Goal: Information Seeking & Learning: Learn about a topic

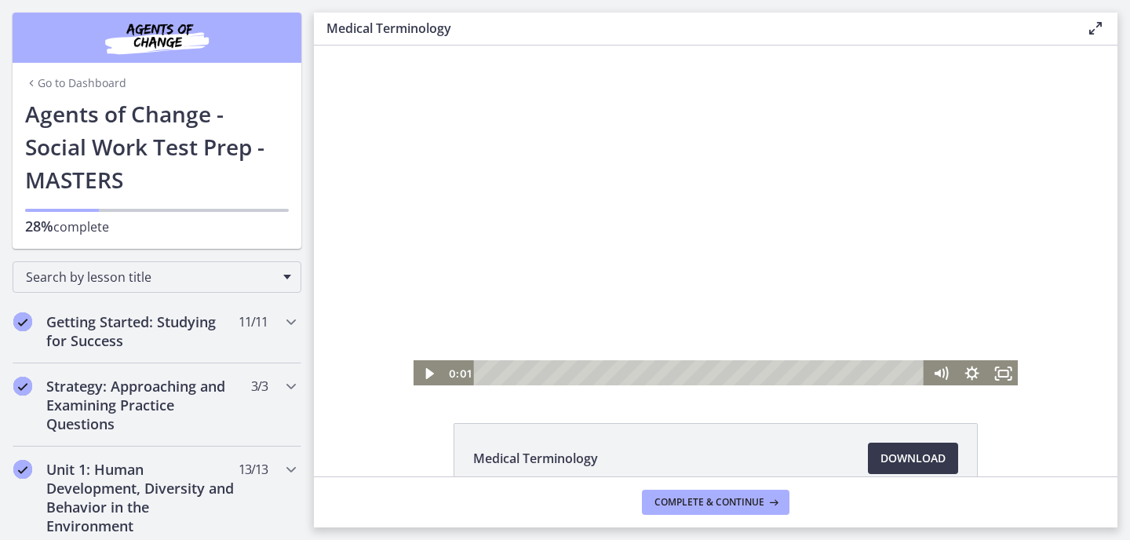
scroll to position [1060, 0]
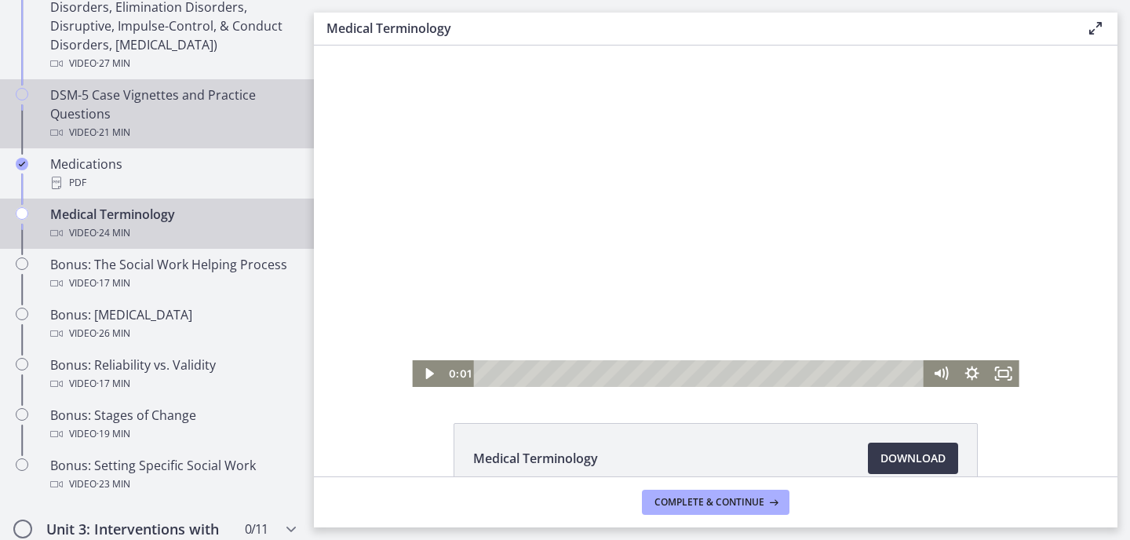
click at [173, 98] on div "DSM-5 Case Vignettes and Practice Questions Video · 21 min" at bounding box center [172, 113] width 245 height 56
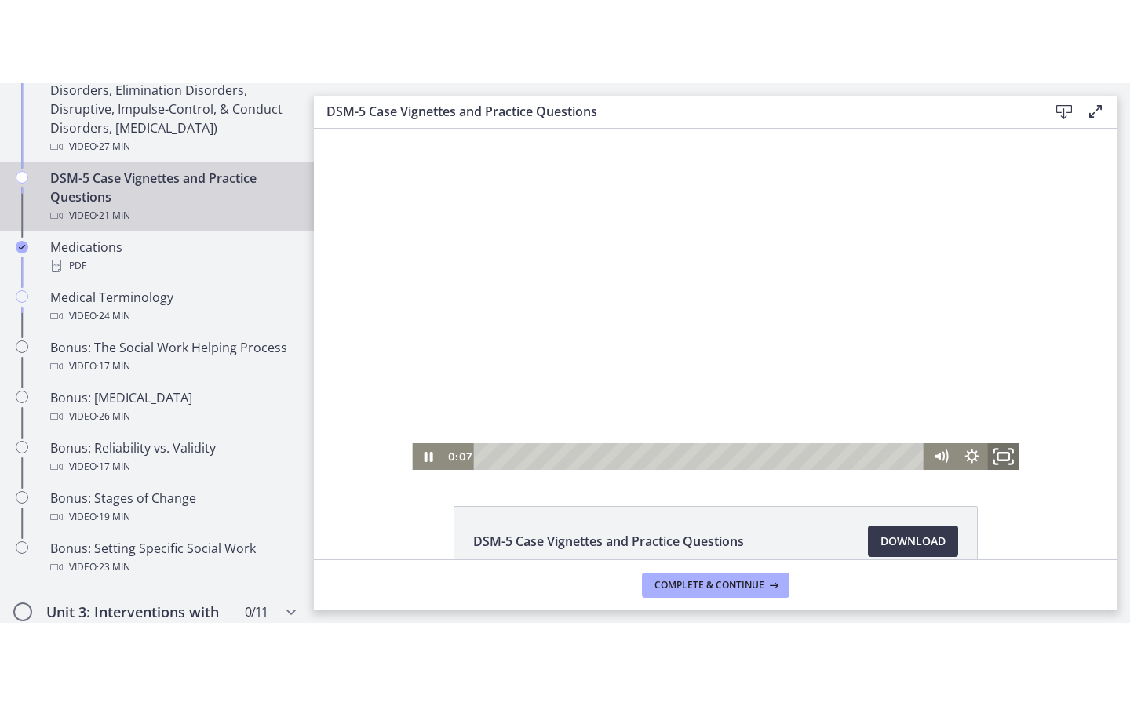
click at [1010, 453] on icon "Fullscreen" at bounding box center [1003, 457] width 38 height 32
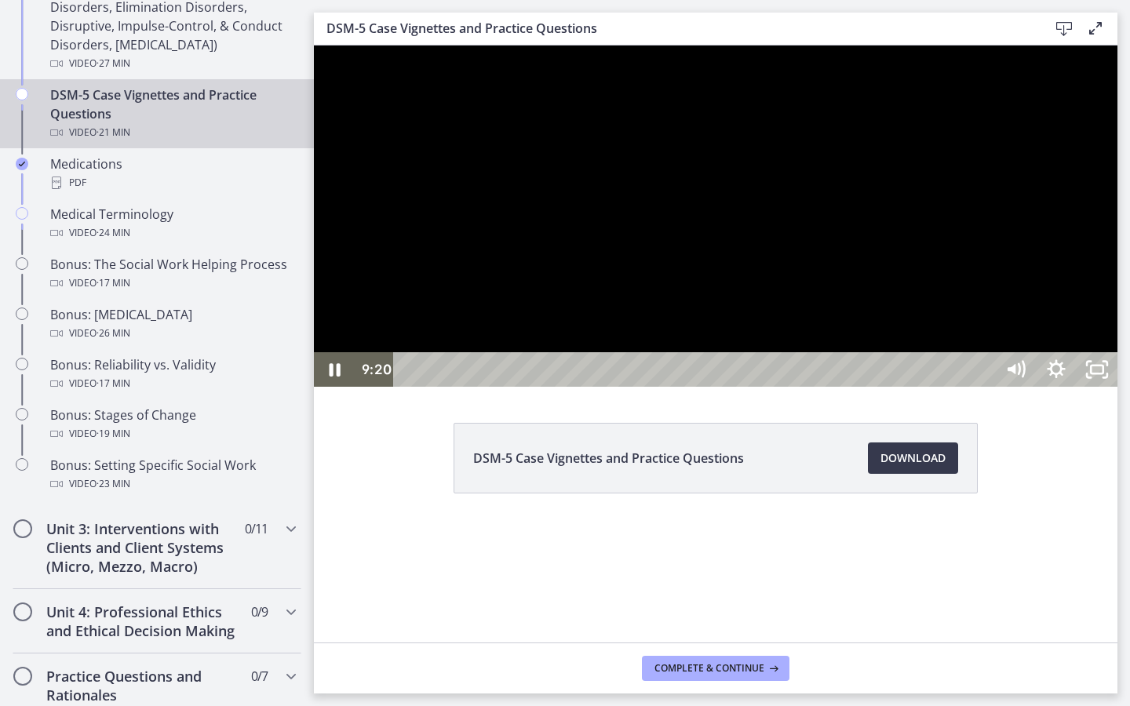
click at [1097, 387] on div at bounding box center [715, 215] width 803 height 341
click at [1117, 387] on icon "Unfullscreen" at bounding box center [1096, 369] width 41 height 35
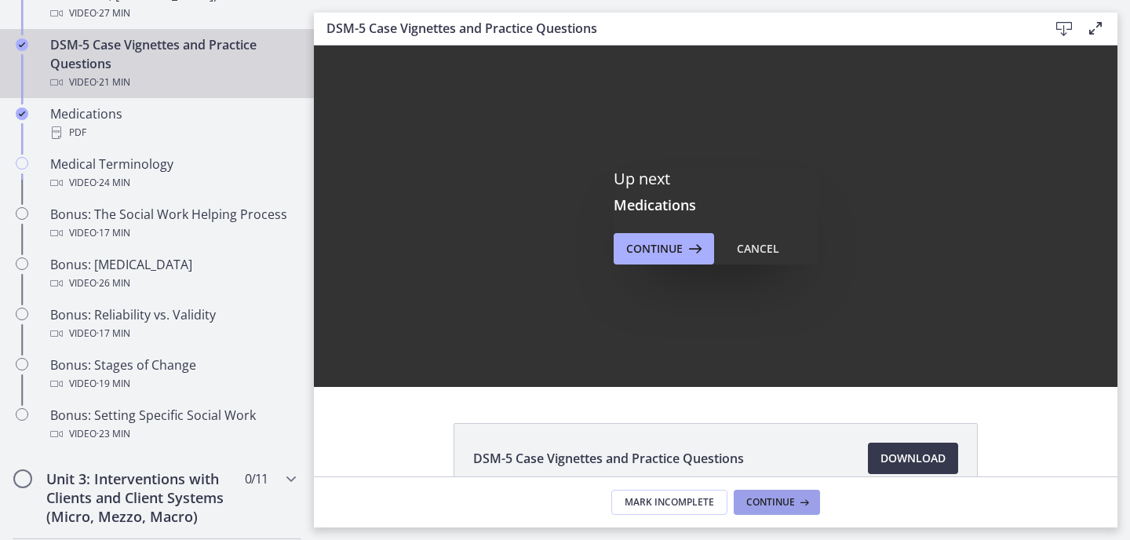
click at [758, 501] on span "Continue" at bounding box center [770, 502] width 49 height 13
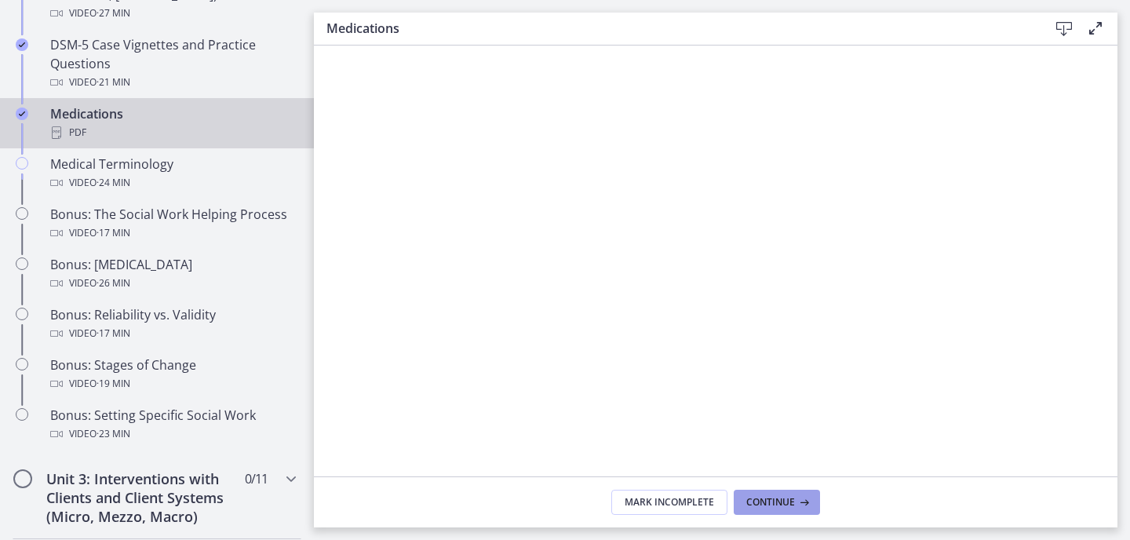
click at [758, 502] on span "Continue" at bounding box center [770, 502] width 49 height 13
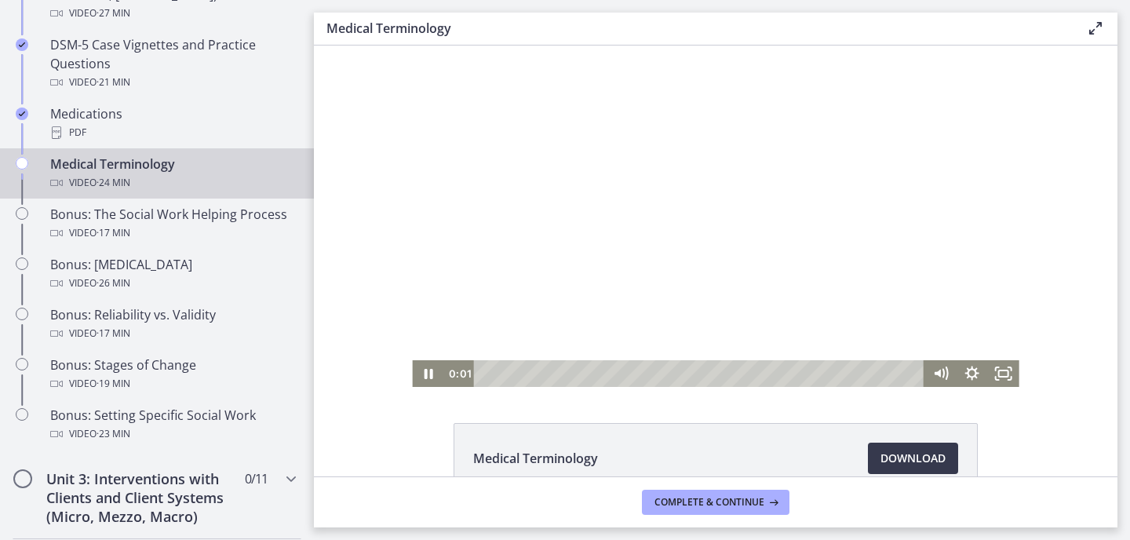
click at [613, 307] on div at bounding box center [715, 215] width 606 height 341
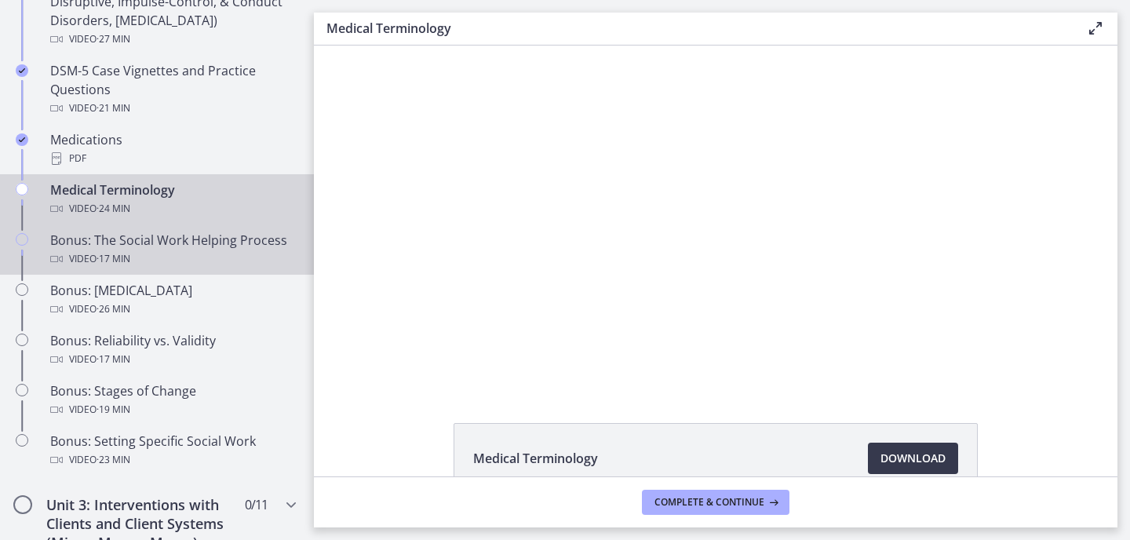
scroll to position [1082, 0]
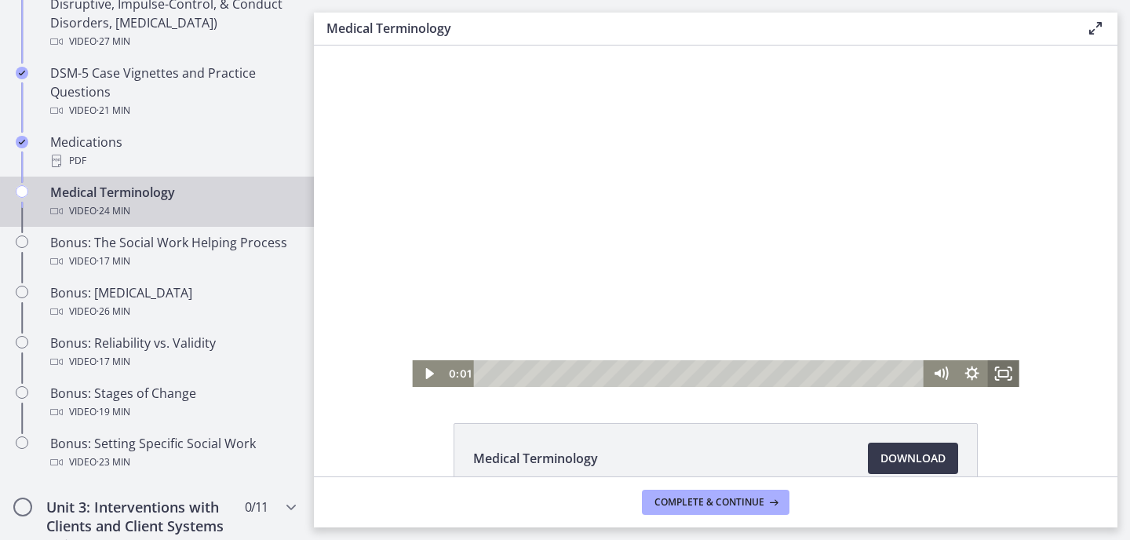
click at [1002, 373] on icon "Fullscreen" at bounding box center [1003, 373] width 31 height 27
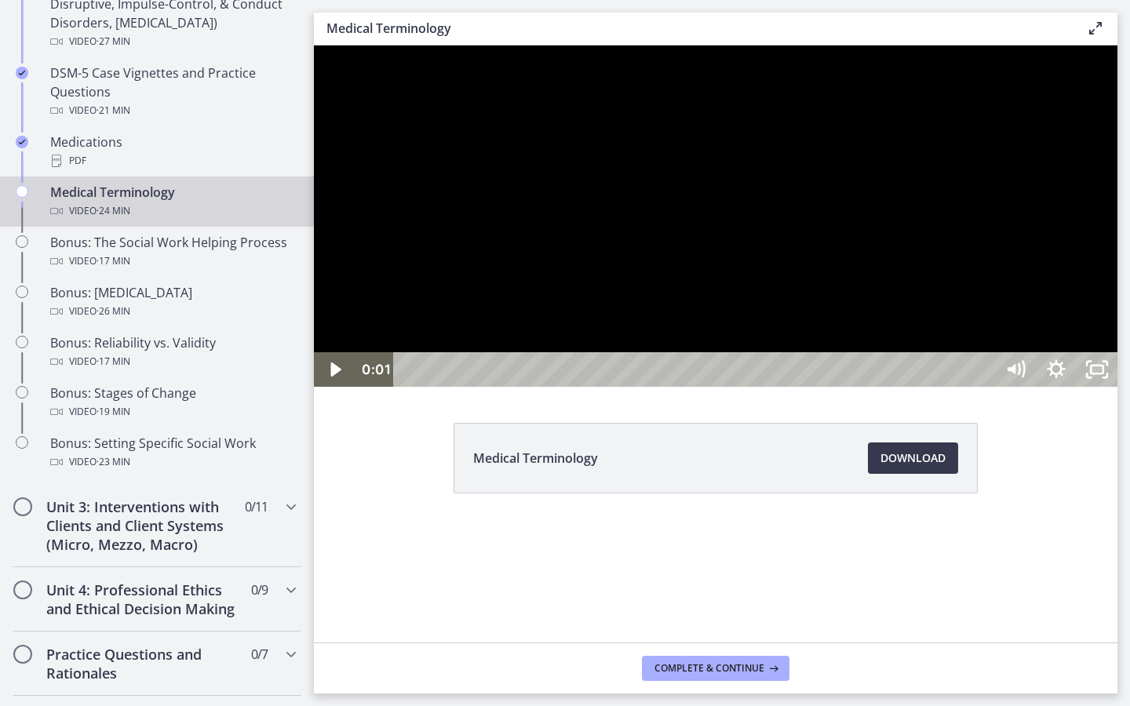
click at [1117, 351] on div at bounding box center [715, 215] width 803 height 341
click at [634, 387] on div at bounding box center [715, 215] width 803 height 341
click at [937, 387] on div at bounding box center [715, 215] width 803 height 341
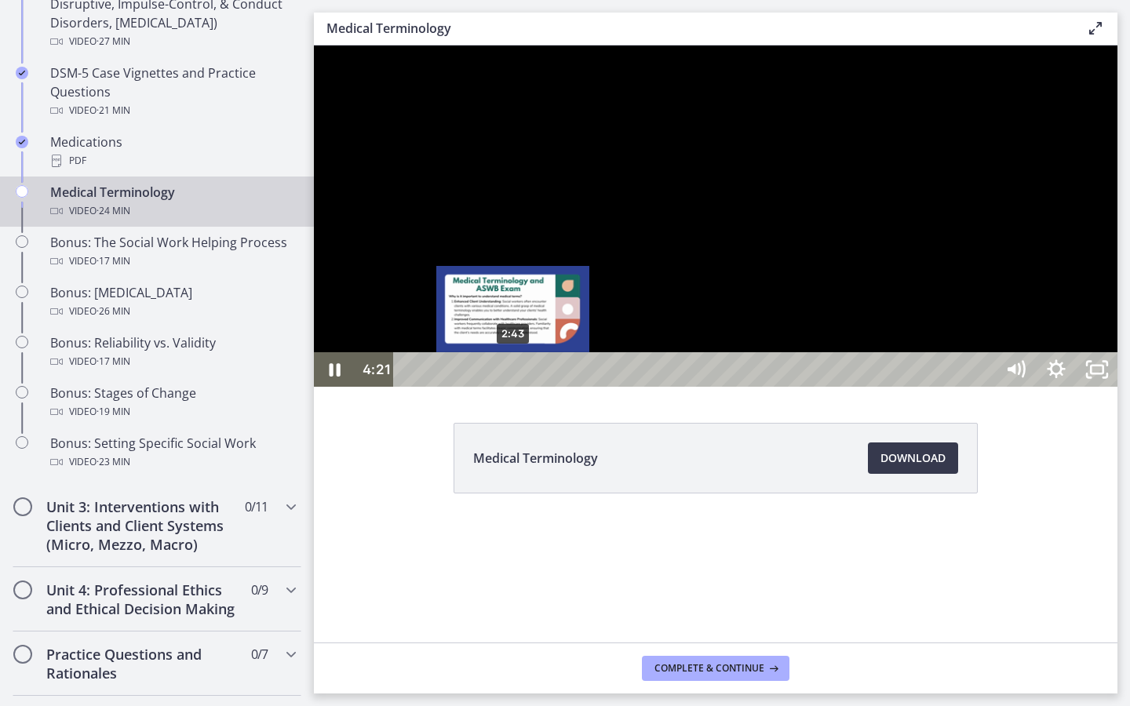
click at [512, 387] on div "2:43" at bounding box center [697, 369] width 576 height 35
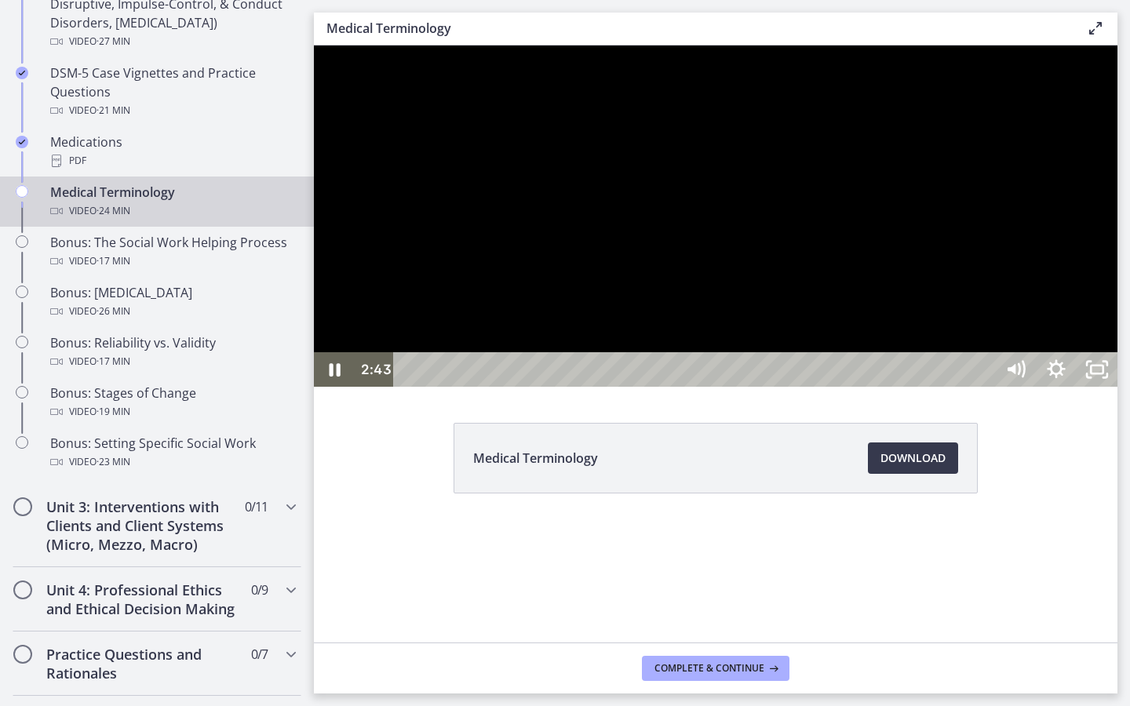
click at [649, 387] on div at bounding box center [715, 215] width 803 height 341
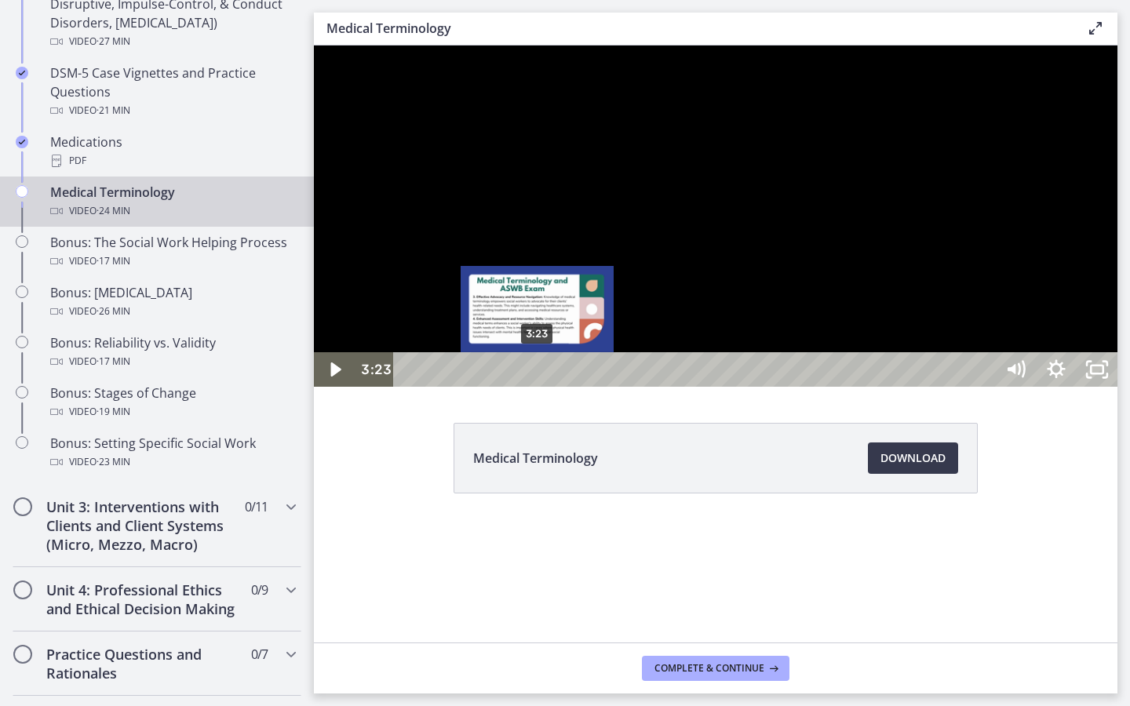
click at [538, 387] on div "3:23" at bounding box center [697, 369] width 576 height 35
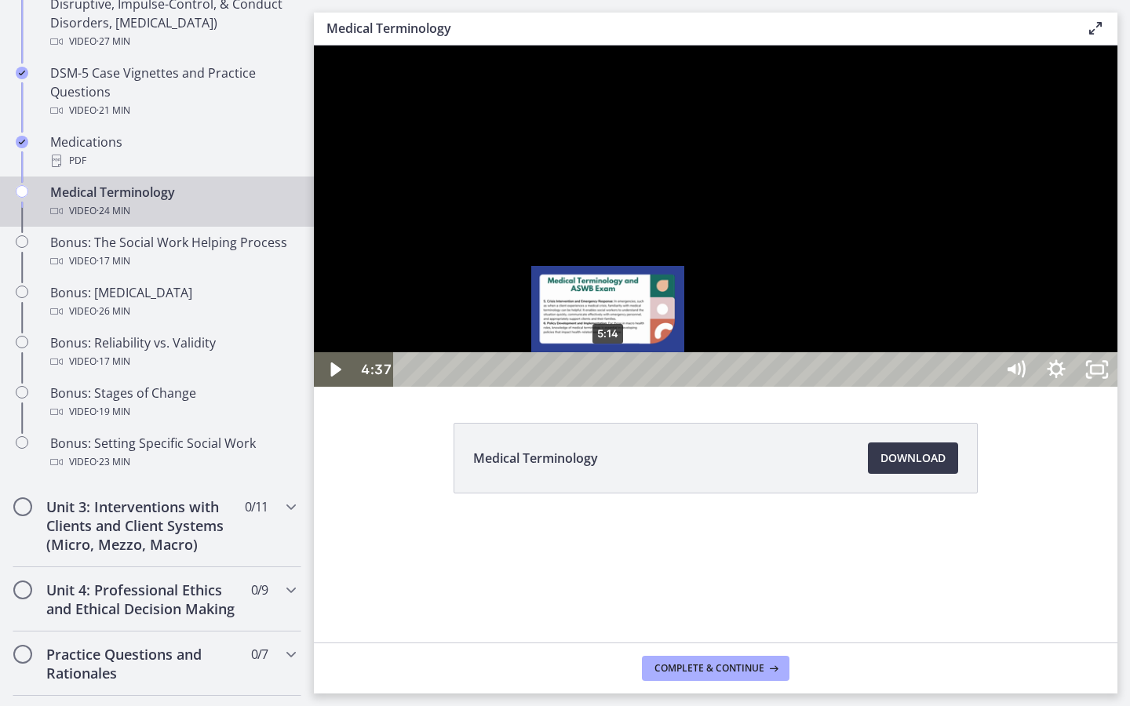
click at [608, 387] on div "5:14" at bounding box center [697, 369] width 576 height 35
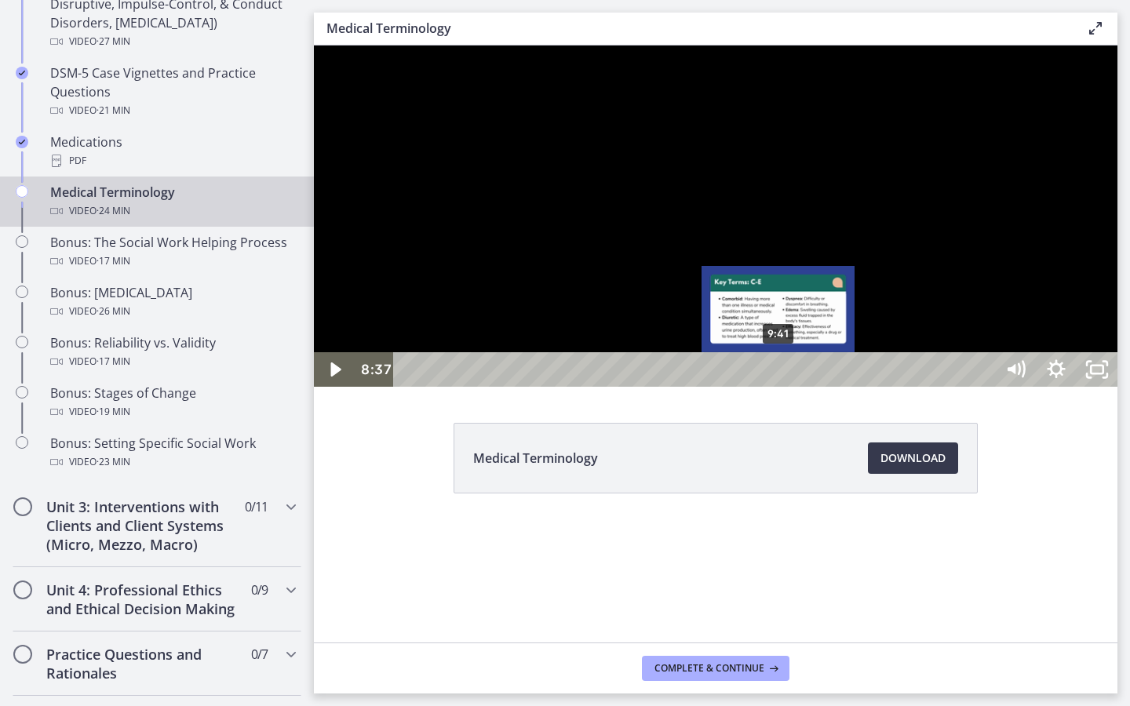
click at [779, 387] on div "9:41" at bounding box center [697, 369] width 576 height 35
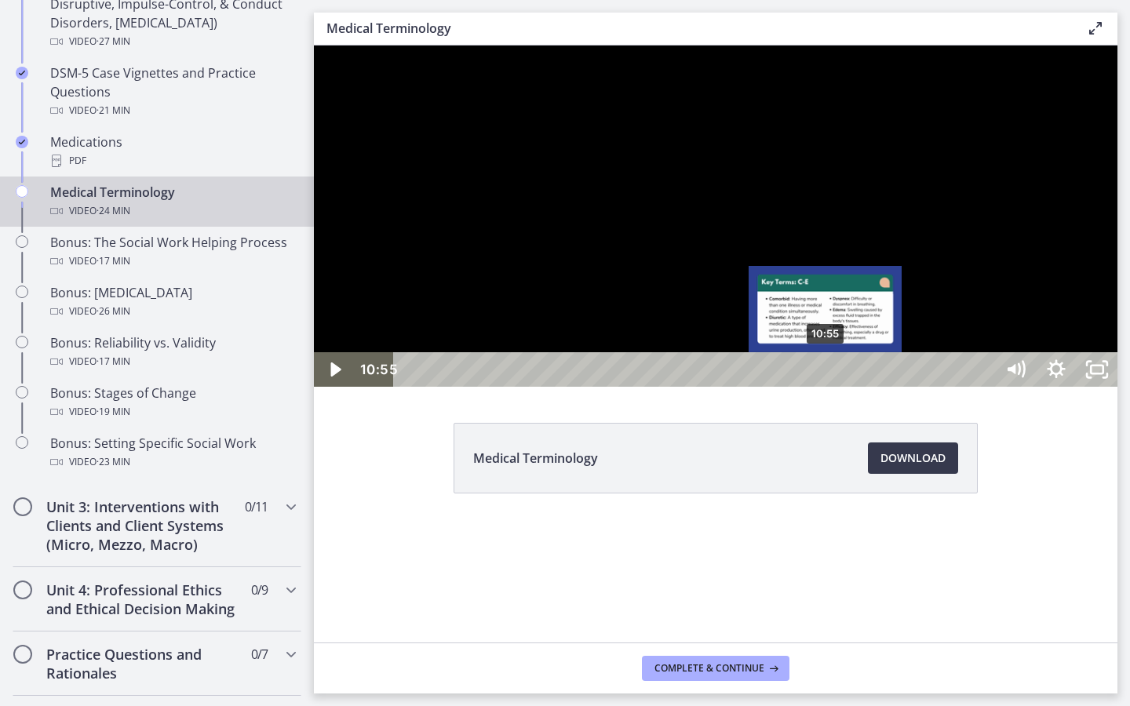
click at [826, 387] on div "10:55" at bounding box center [697, 369] width 576 height 35
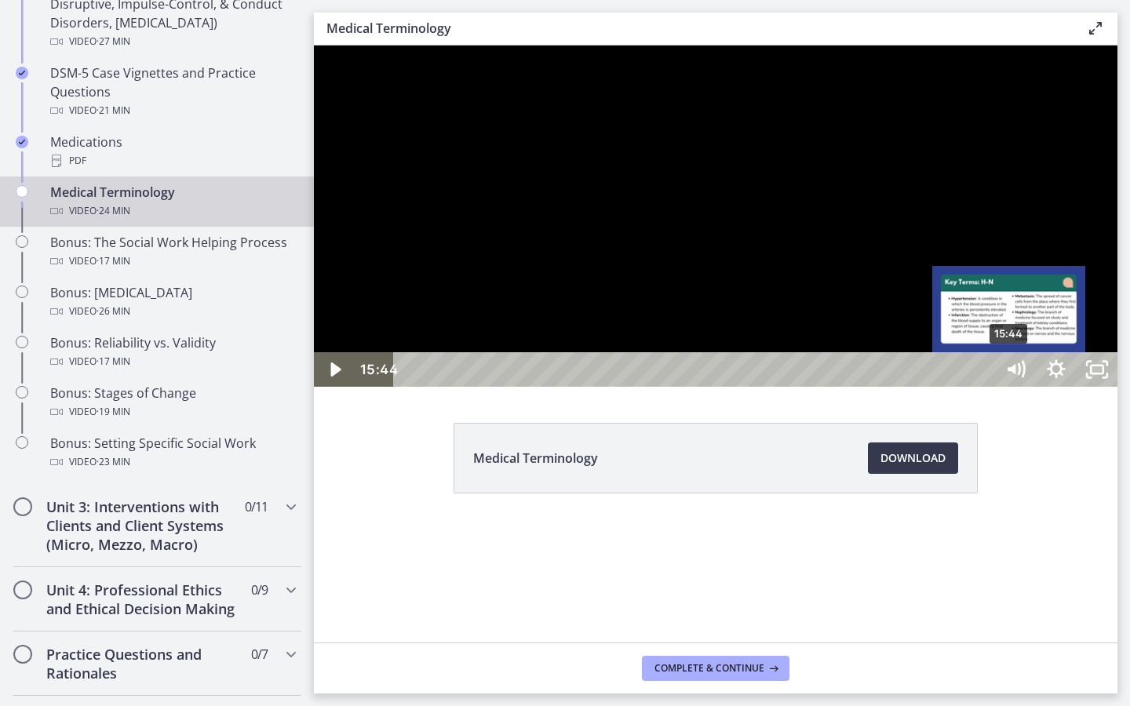
click at [984, 387] on div "15:44" at bounding box center [697, 369] width 576 height 35
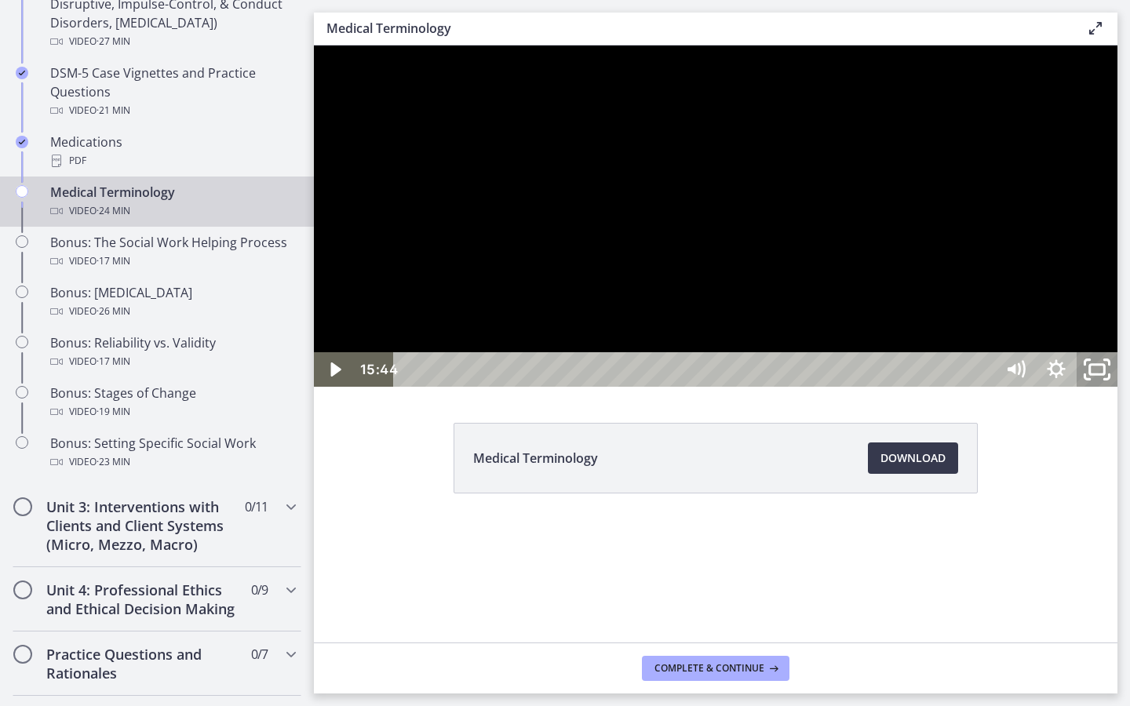
click at [1121, 391] on icon "Unfullscreen" at bounding box center [1096, 370] width 49 height 42
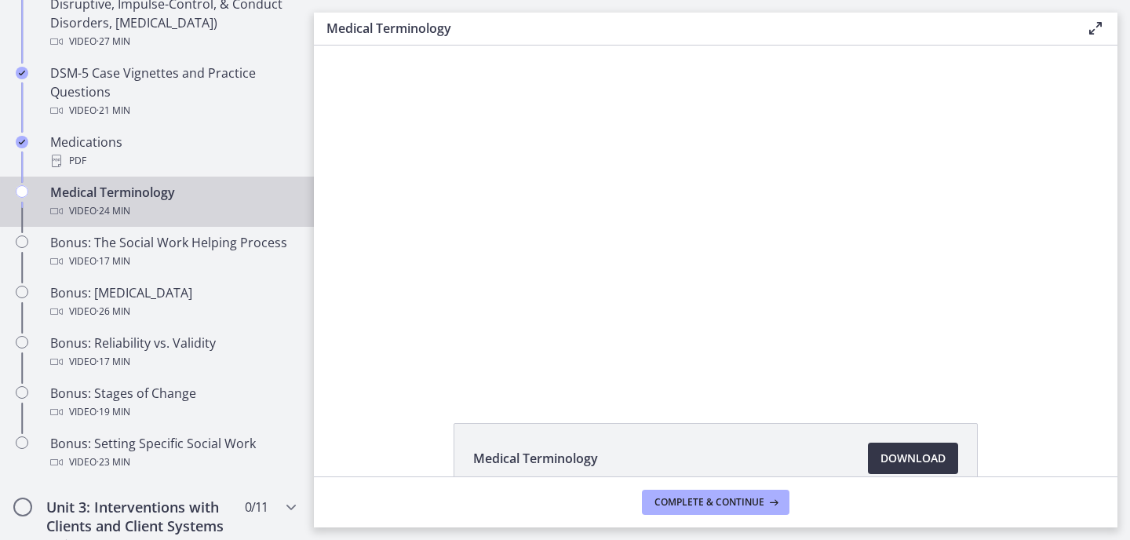
click at [882, 449] on span "Download Opens in a new window" at bounding box center [912, 458] width 65 height 19
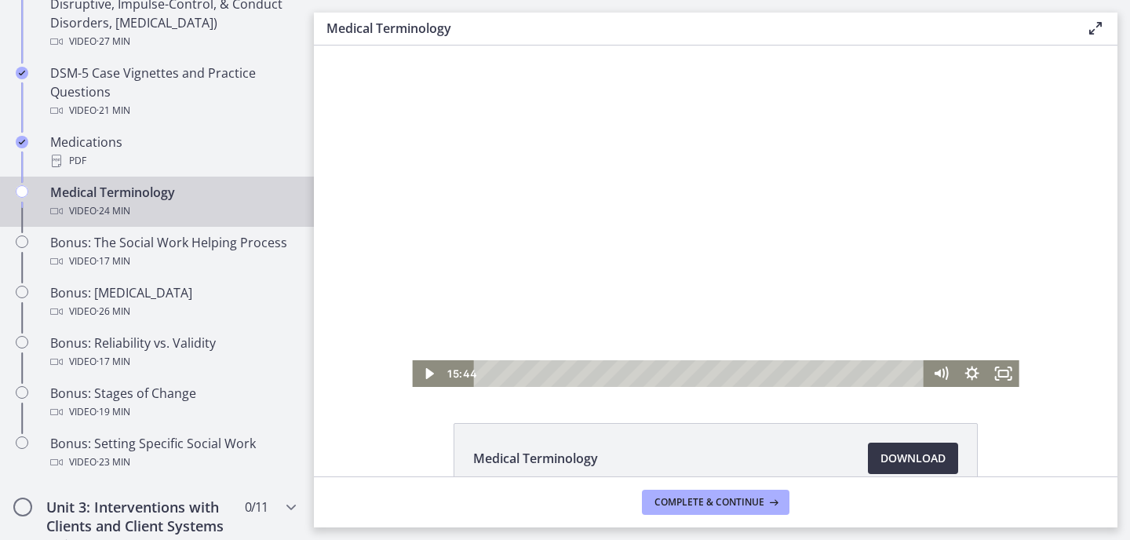
scroll to position [93, 0]
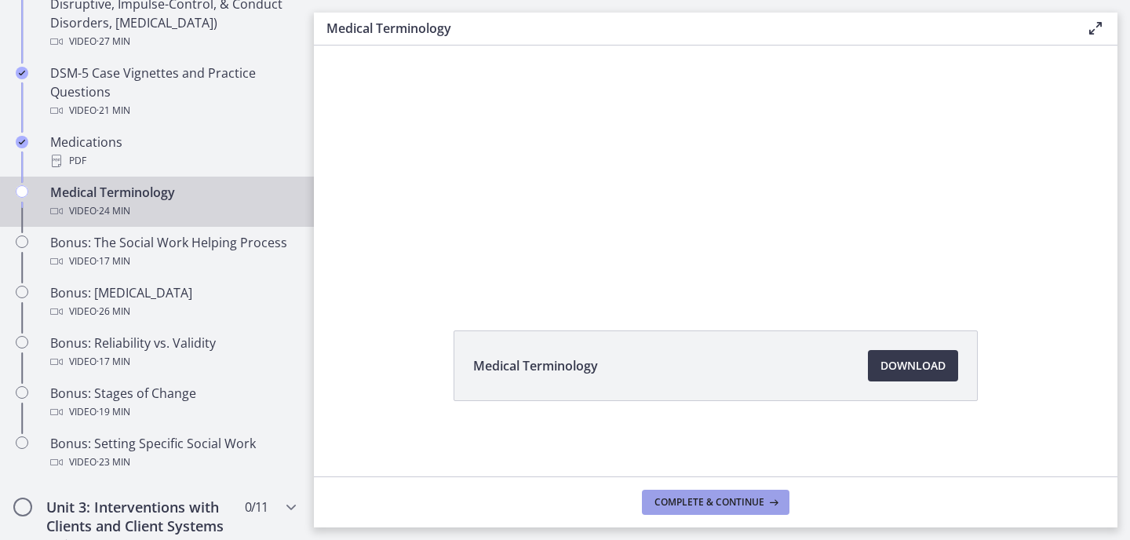
click at [675, 498] on span "Complete & continue" at bounding box center [709, 502] width 110 height 13
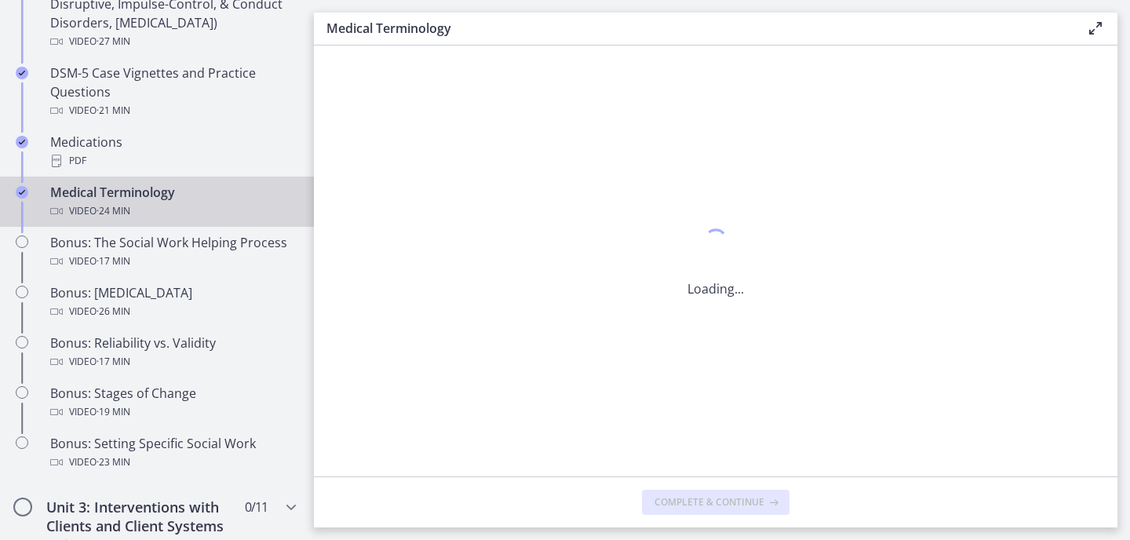
scroll to position [0, 0]
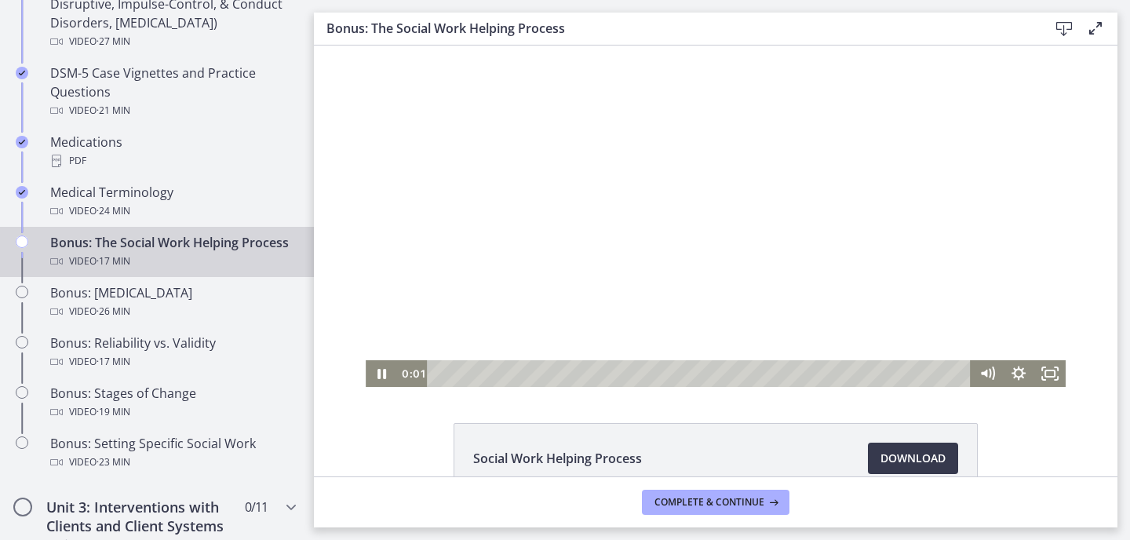
click at [486, 217] on div at bounding box center [716, 215] width 700 height 341
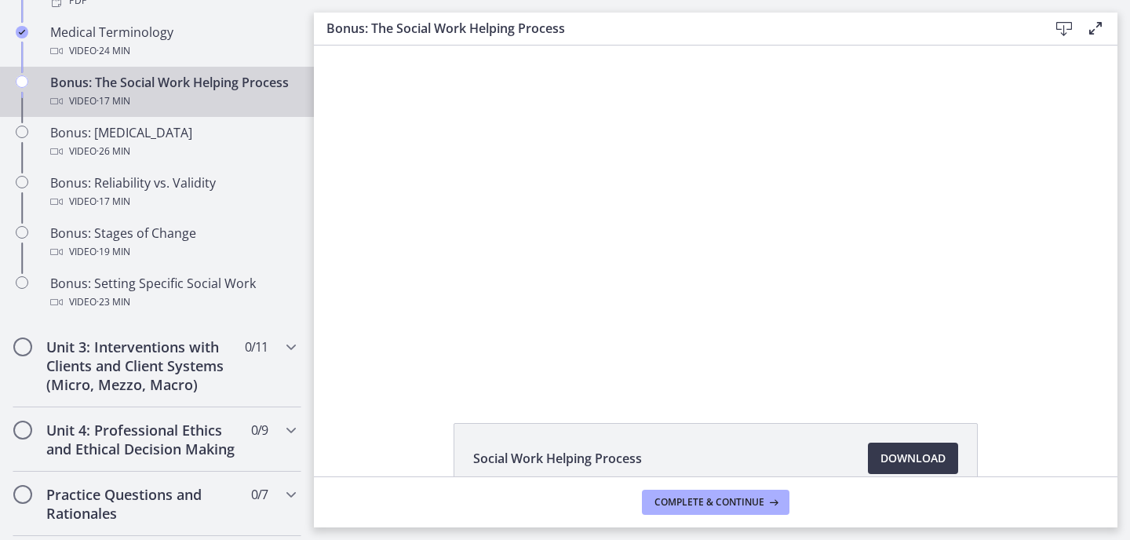
scroll to position [1252, 0]
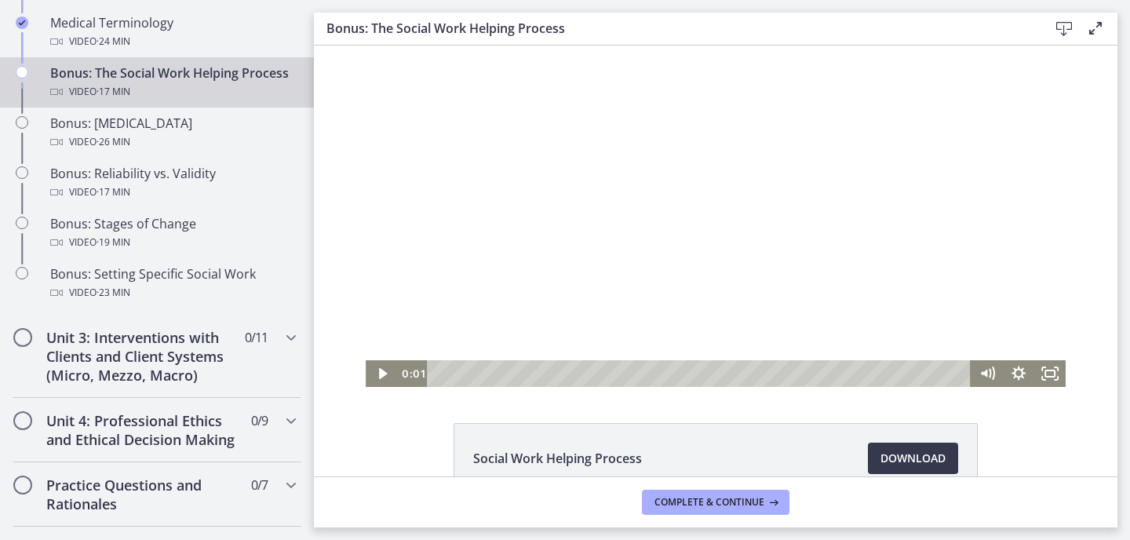
click at [646, 268] on div at bounding box center [716, 215] width 700 height 341
click at [1055, 373] on icon "Fullscreen" at bounding box center [1049, 373] width 31 height 27
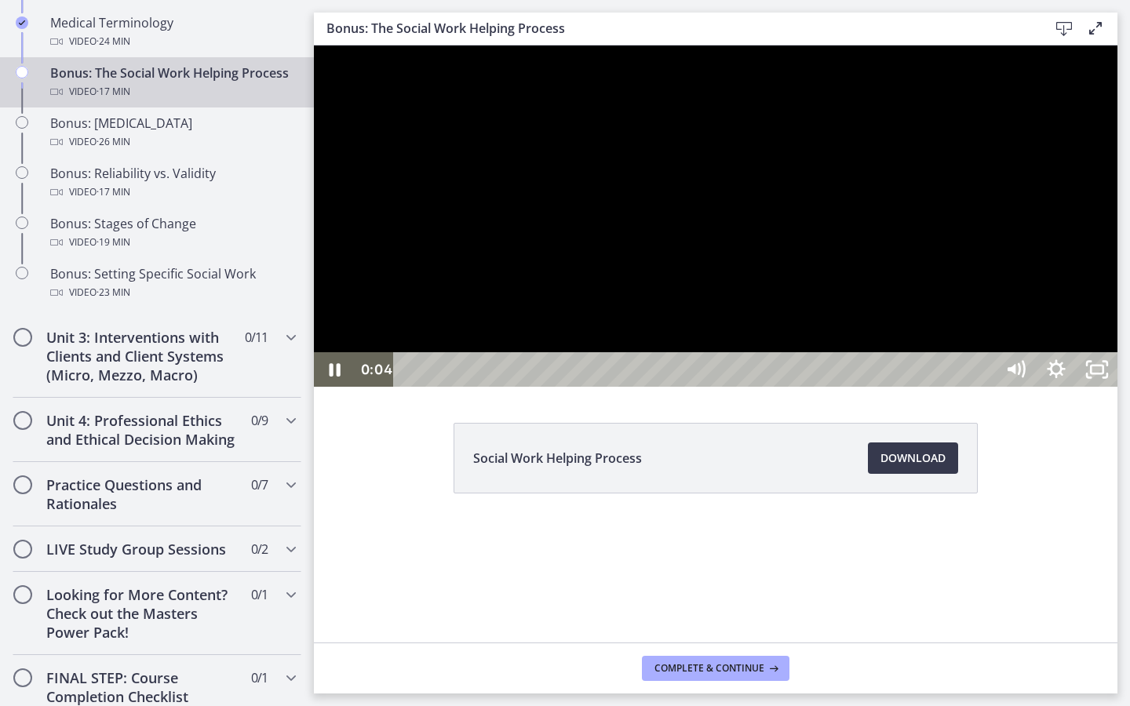
click at [1098, 338] on div at bounding box center [715, 215] width 803 height 341
click at [582, 387] on div at bounding box center [715, 215] width 803 height 341
click at [723, 387] on div at bounding box center [715, 215] width 803 height 341
click at [314, 45] on button "Play Video: cls54hg5f39c72ohaqr0.mp4" at bounding box center [314, 45] width 1 height 1
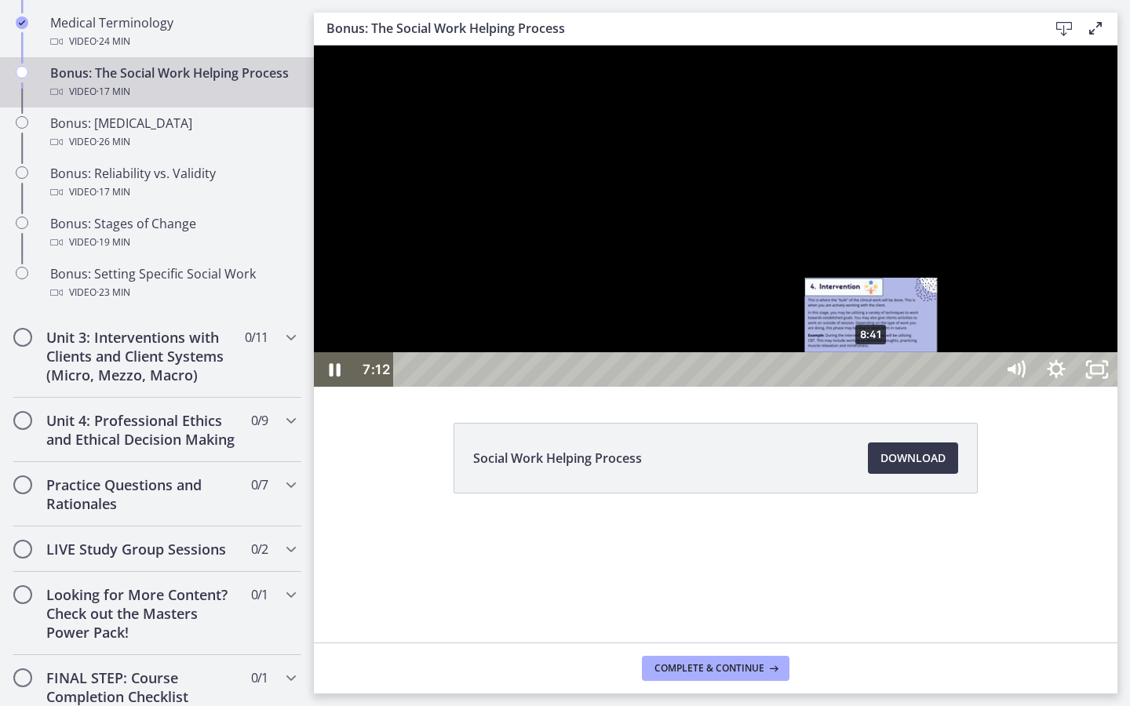
click at [871, 387] on div "8:41" at bounding box center [697, 369] width 576 height 35
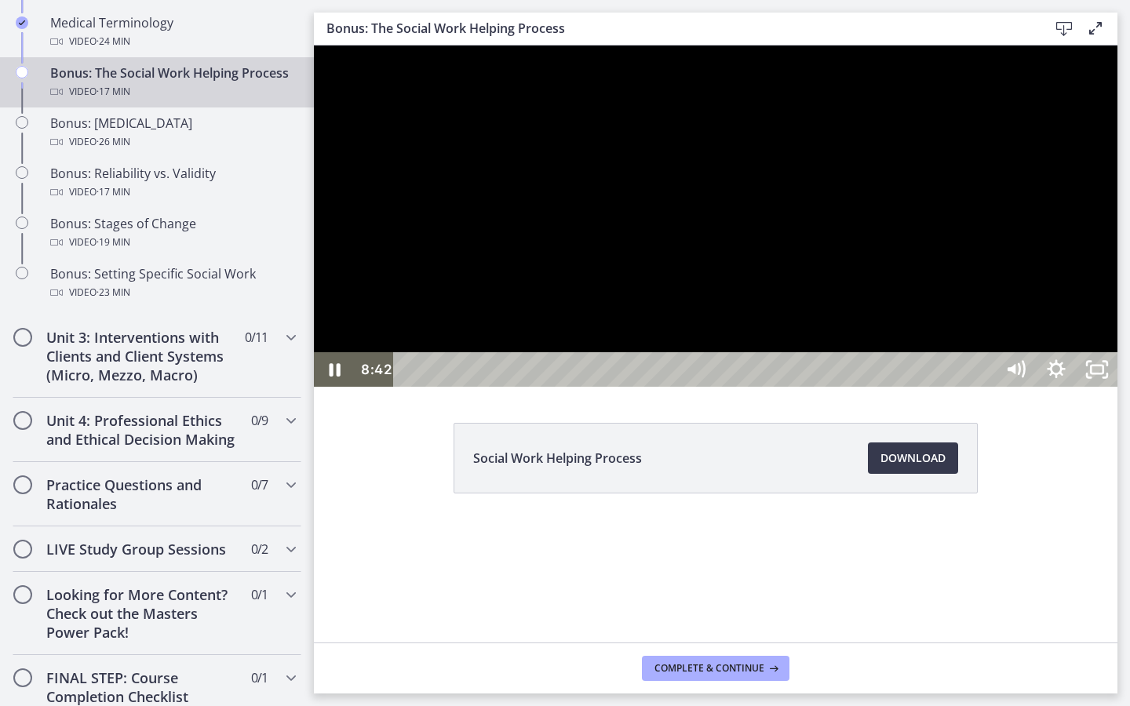
click at [1051, 387] on div at bounding box center [715, 215] width 803 height 341
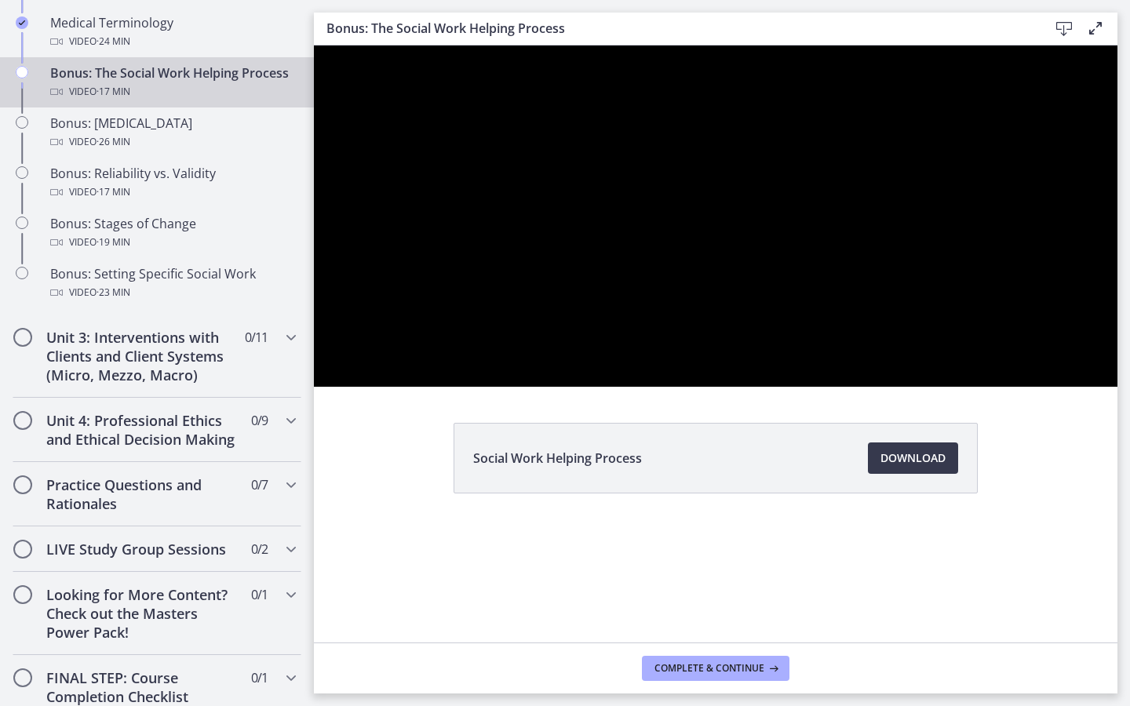
click at [314, 45] on button "Play Video: cls54hg5f39c72ohaqr0.mp4" at bounding box center [314, 45] width 1 height 1
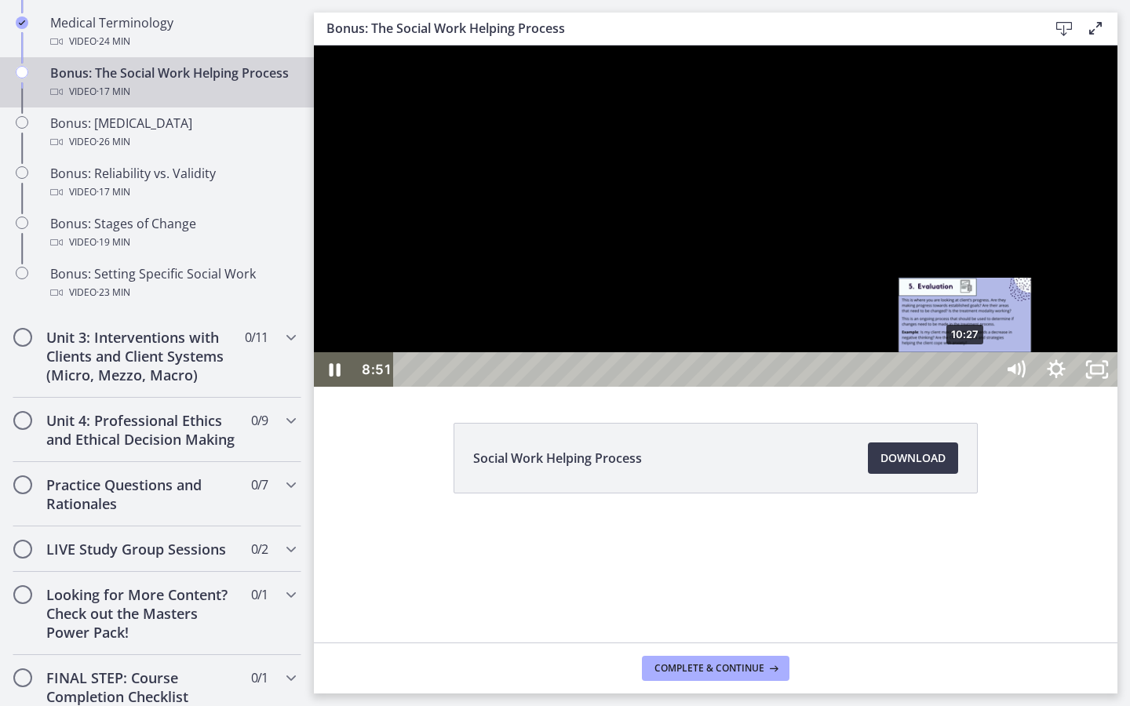
click at [966, 387] on div "10:27" at bounding box center [697, 369] width 576 height 35
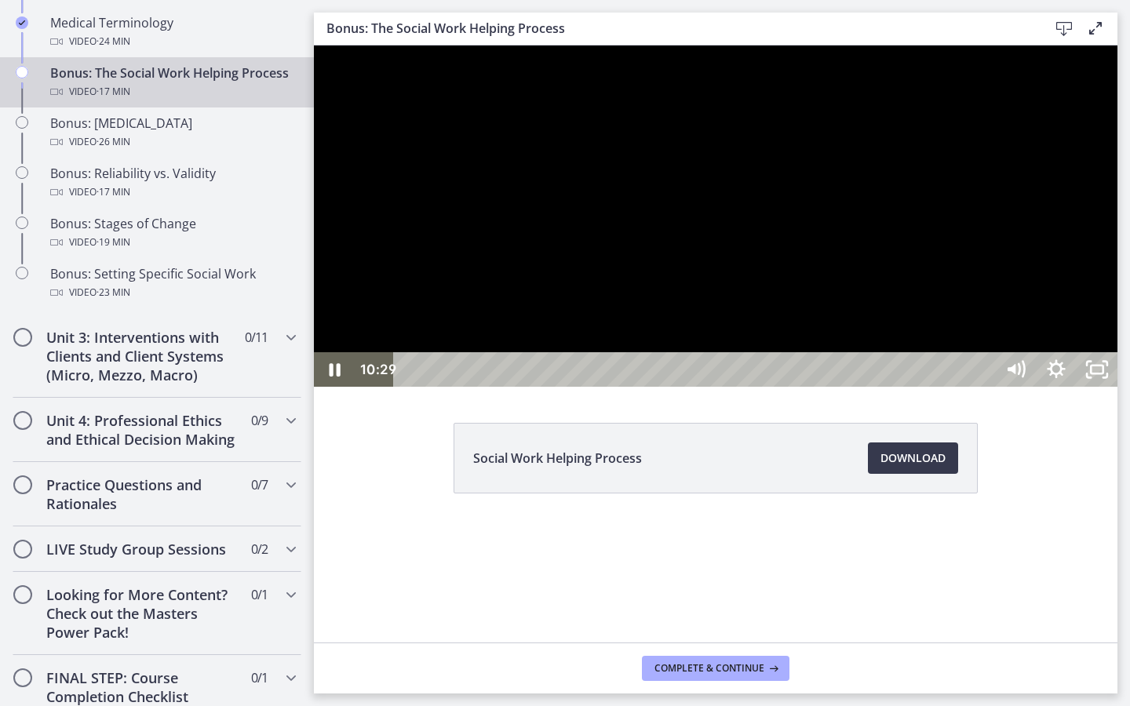
click at [1040, 387] on div at bounding box center [715, 215] width 803 height 341
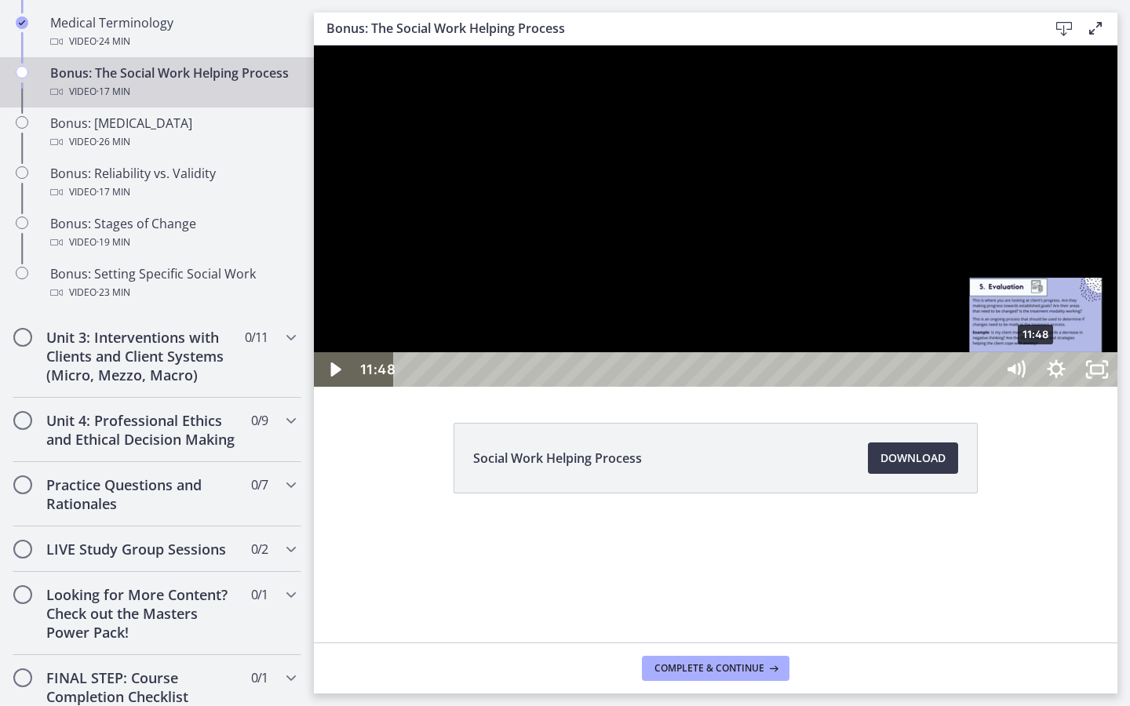
click at [984, 387] on div "11:48" at bounding box center [697, 369] width 576 height 35
click at [984, 387] on div "12:11" at bounding box center [697, 369] width 576 height 35
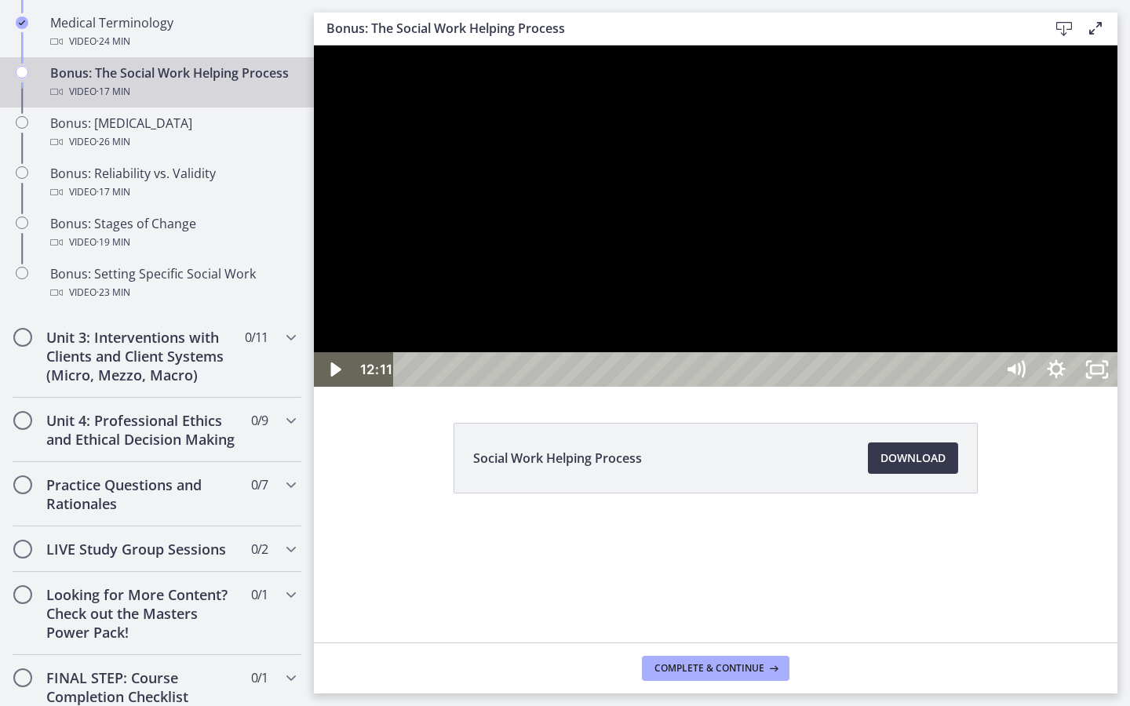
click at [984, 387] on div "14:52" at bounding box center [697, 369] width 576 height 35
click at [1117, 387] on div at bounding box center [715, 215] width 803 height 341
click at [984, 387] on div "15:30" at bounding box center [697, 369] width 576 height 35
click at [984, 387] on div "16:20" at bounding box center [697, 369] width 576 height 35
click at [1121, 391] on icon "Unfullscreen" at bounding box center [1096, 370] width 49 height 42
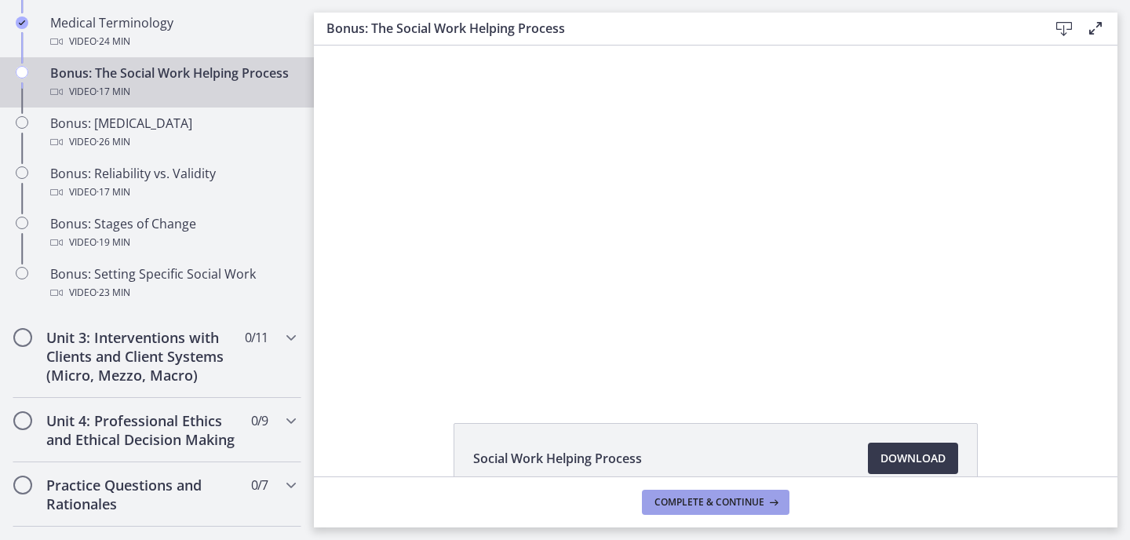
click at [671, 497] on span "Complete & continue" at bounding box center [709, 502] width 110 height 13
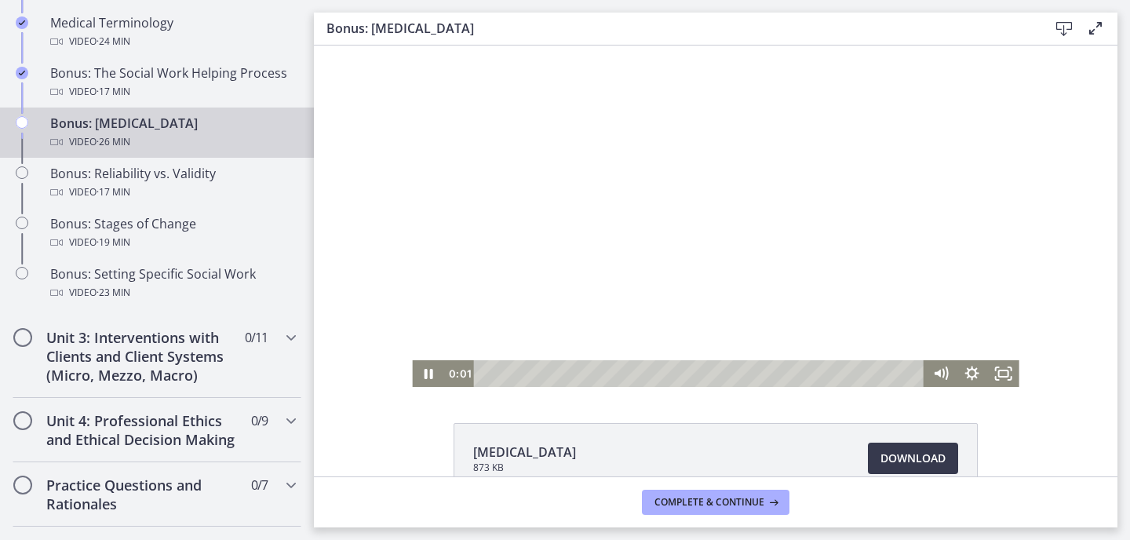
click at [617, 268] on div at bounding box center [715, 215] width 606 height 341
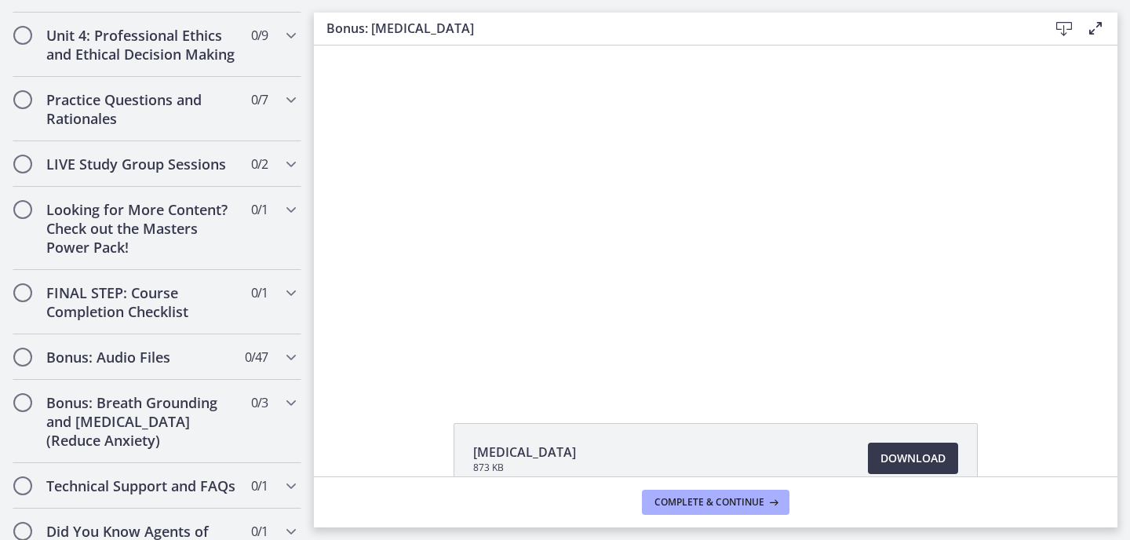
scroll to position [1668, 0]
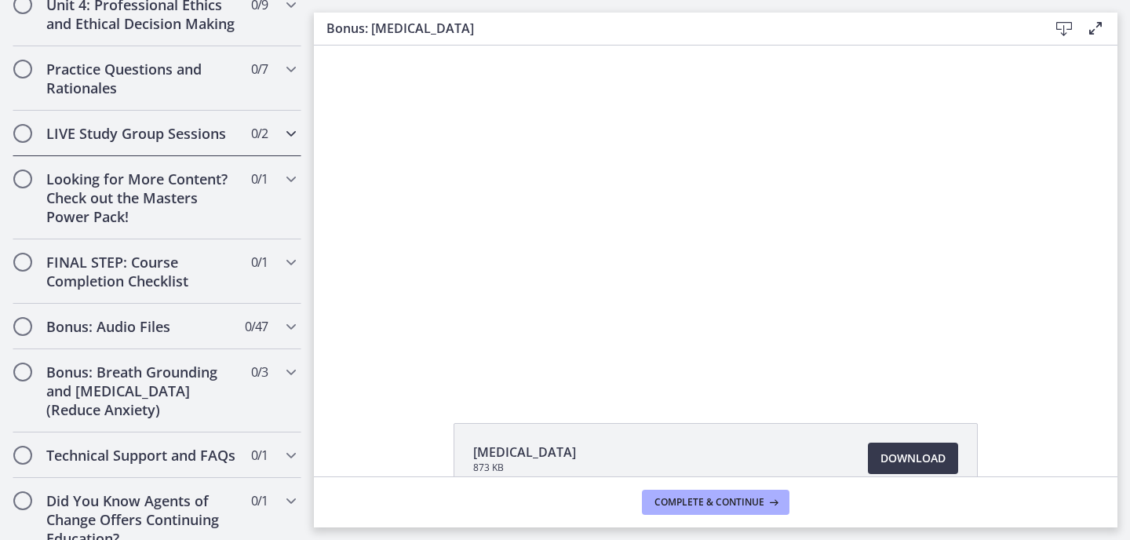
click at [141, 124] on h2 "LIVE Study Group Sessions" at bounding box center [141, 133] width 191 height 19
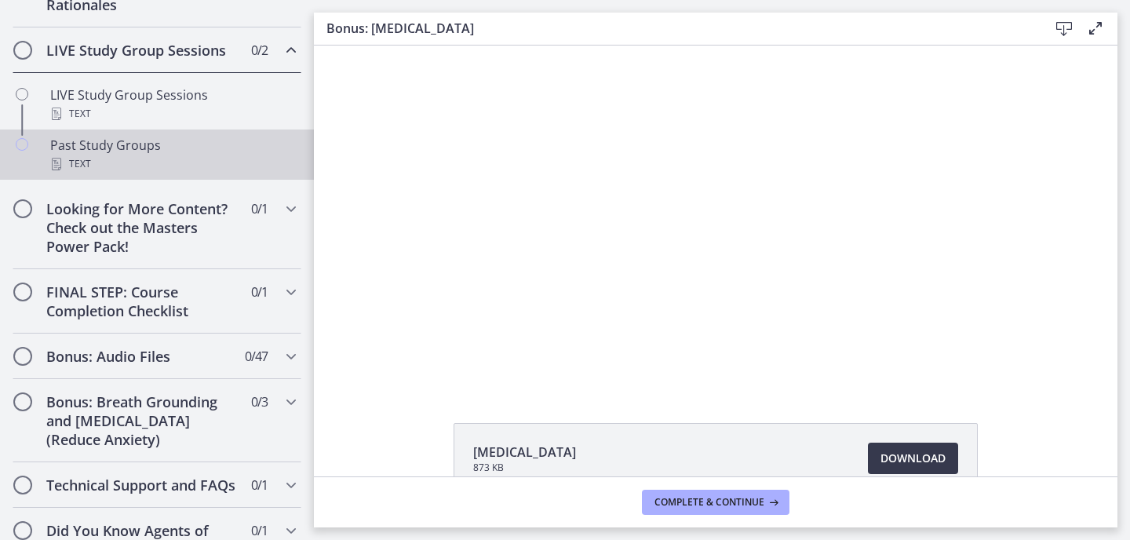
scroll to position [847, 0]
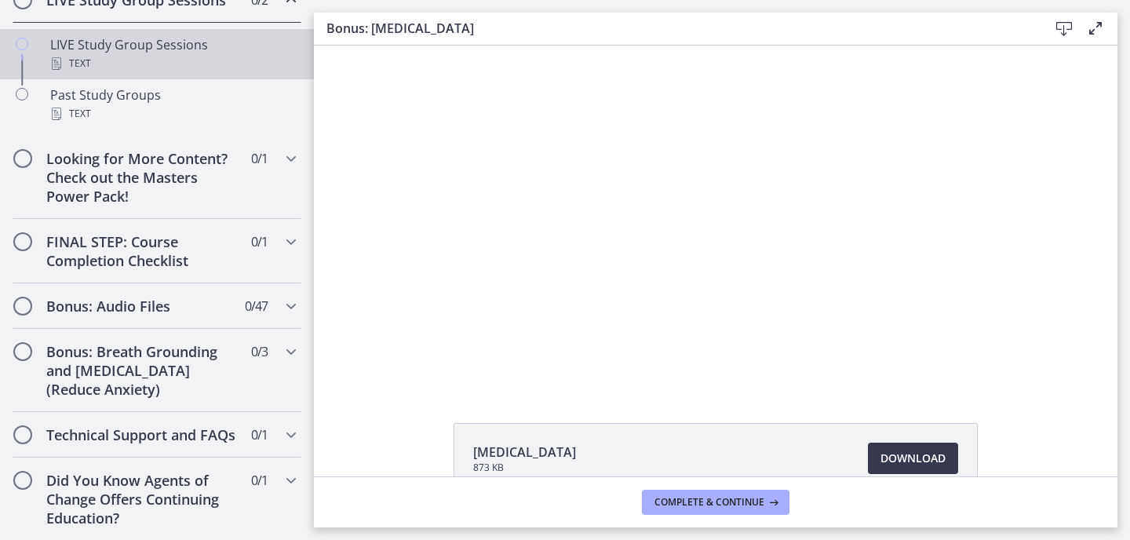
click at [112, 67] on div "Text" at bounding box center [172, 63] width 245 height 19
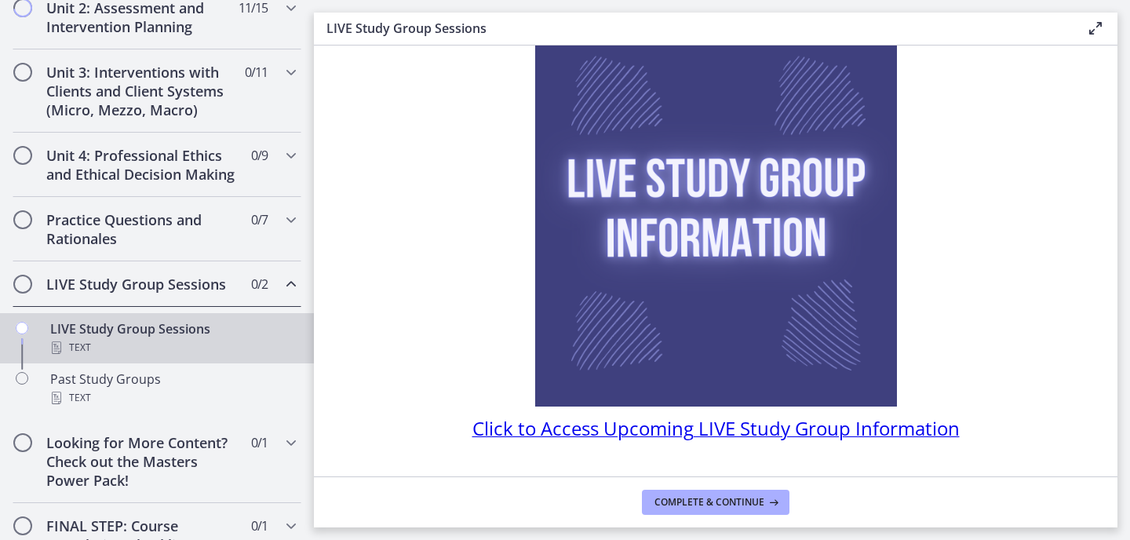
scroll to position [111, 0]
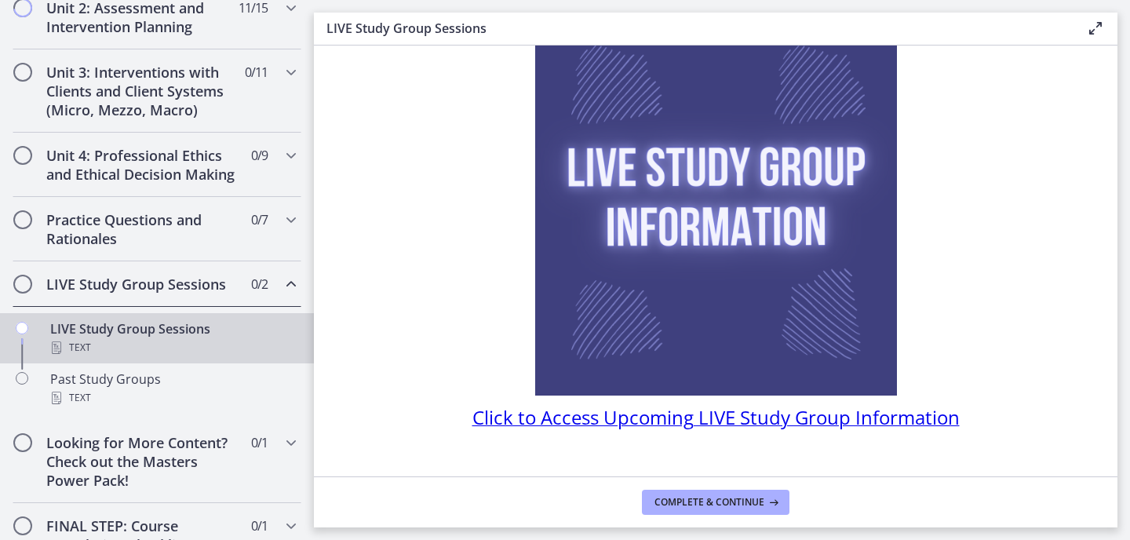
click at [598, 416] on span "Click to Access Upcoming LIVE Study Group Information" at bounding box center [715, 417] width 487 height 26
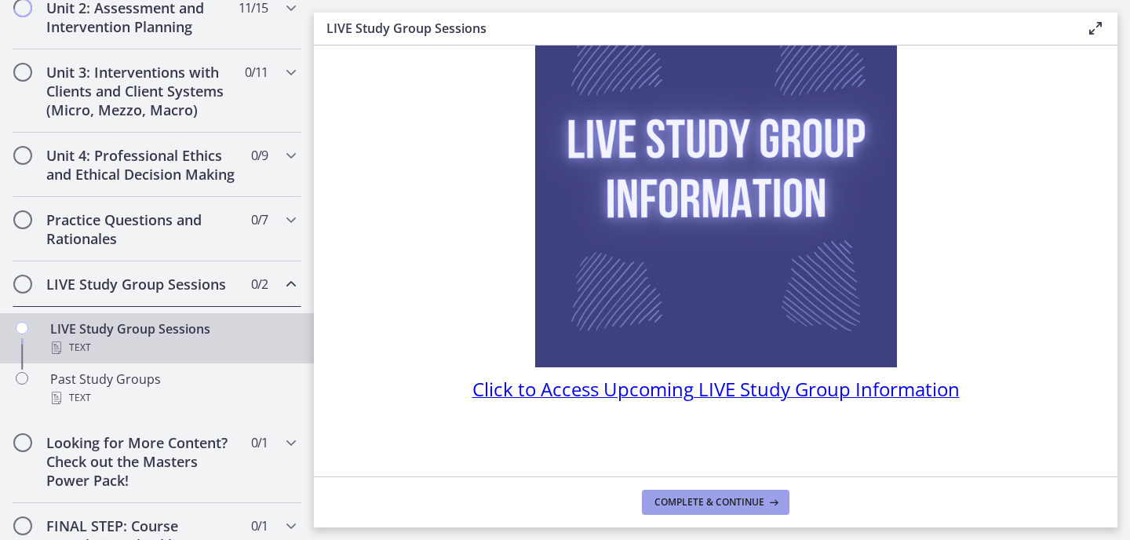
click at [727, 508] on button "Complete & continue" at bounding box center [715, 501] width 147 height 25
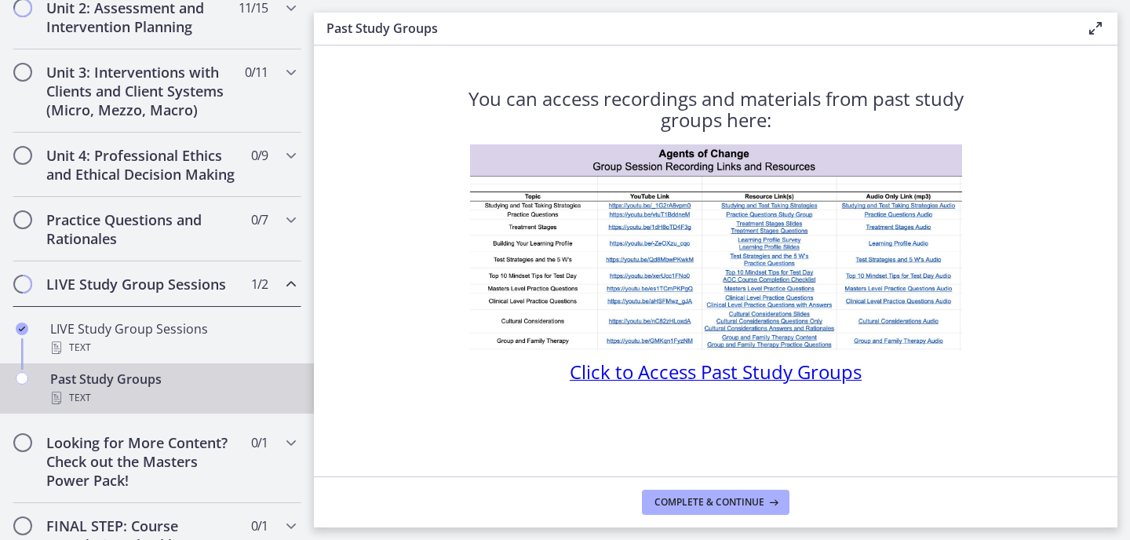
click at [649, 288] on img at bounding box center [716, 247] width 492 height 206
click at [683, 499] on span "Complete & continue" at bounding box center [709, 502] width 110 height 13
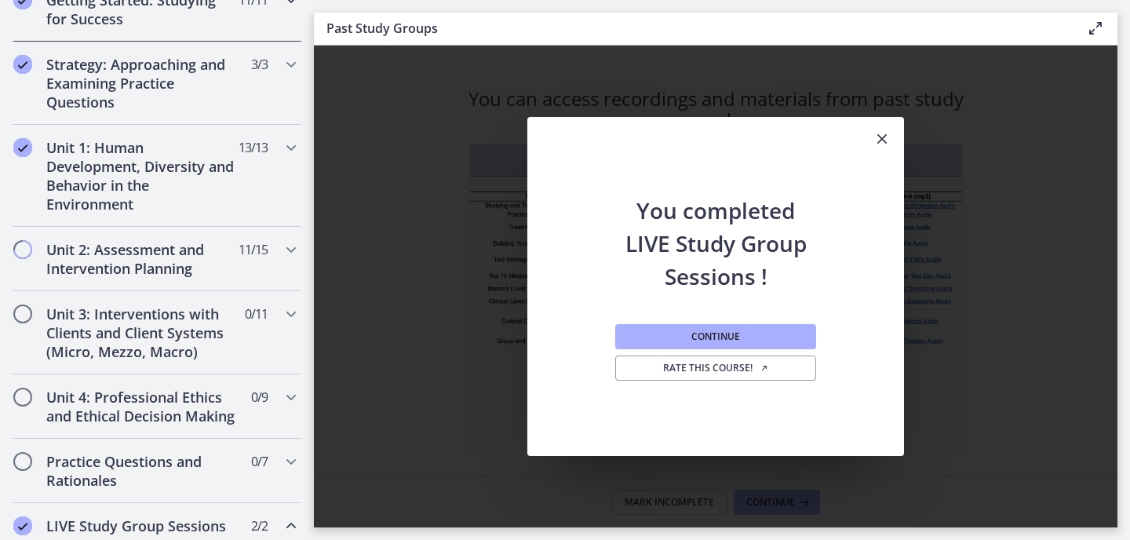
scroll to position [362, 0]
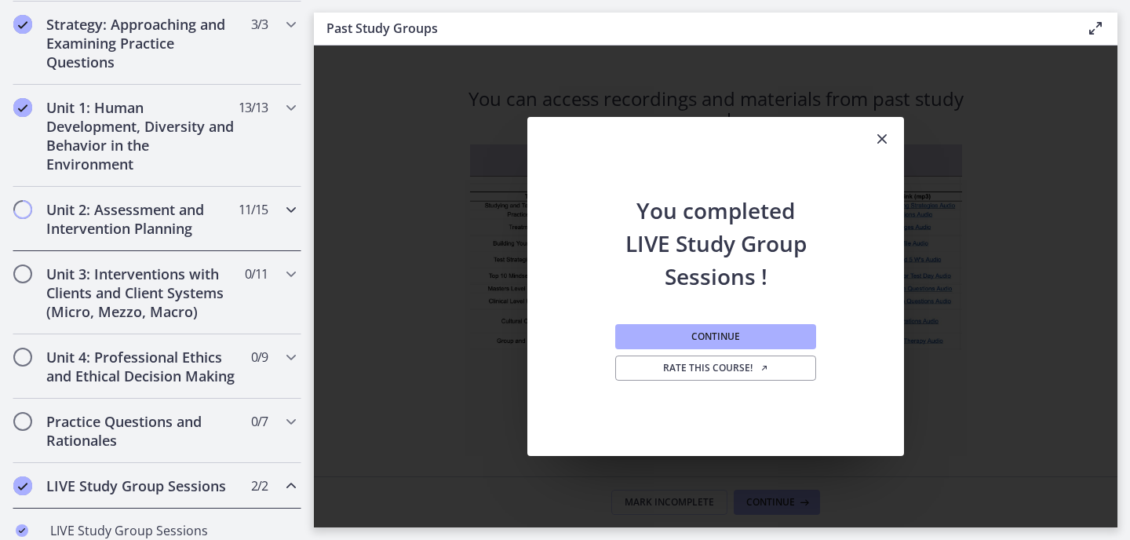
click at [107, 220] on h2 "Unit 2: Assessment and Intervention Planning" at bounding box center [141, 219] width 191 height 38
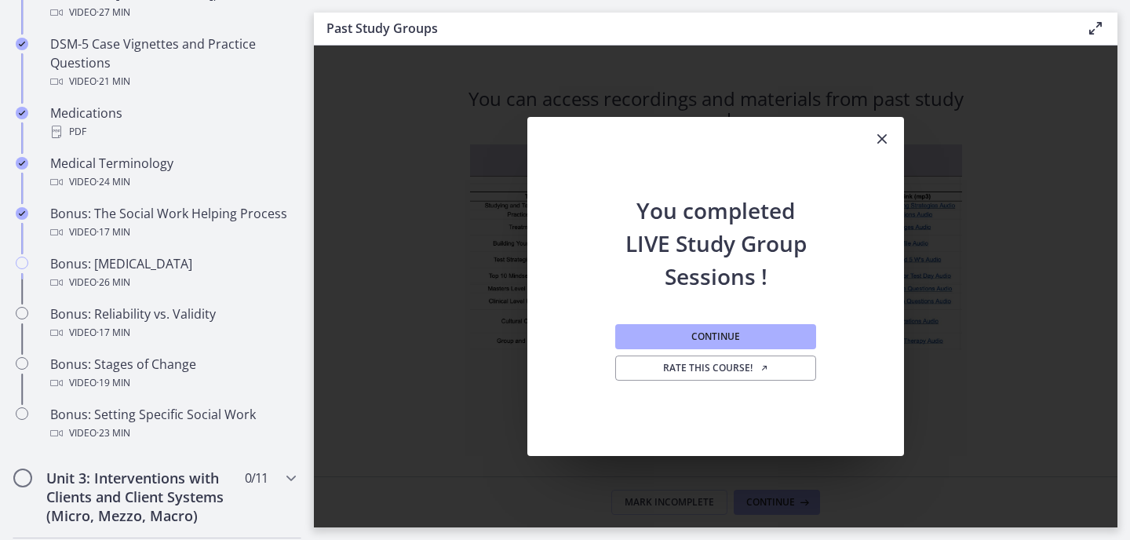
scroll to position [1126, 0]
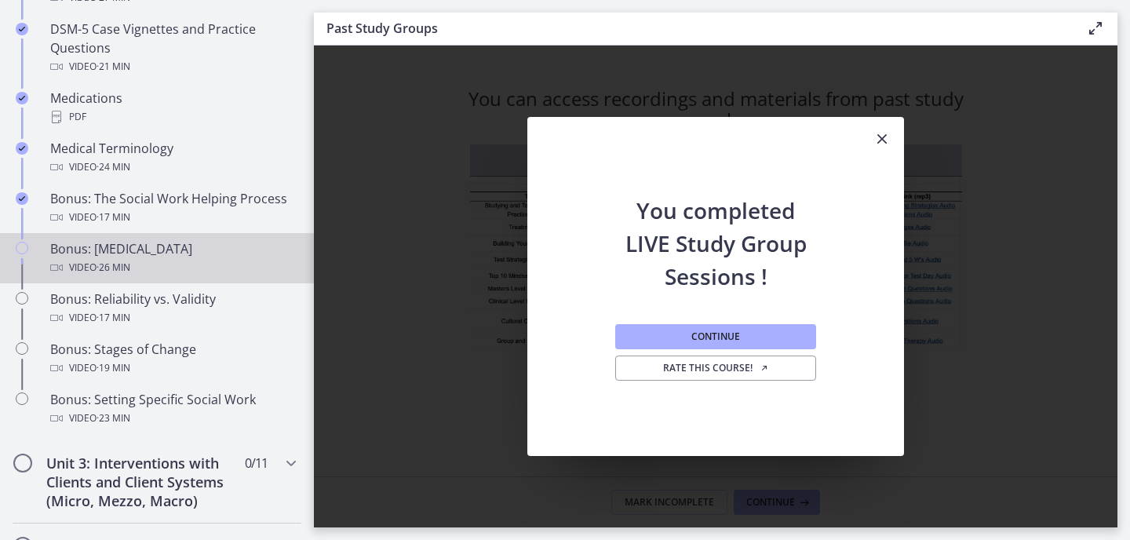
click at [127, 251] on div "Bonus: [MEDICAL_DATA] Video · 26 min" at bounding box center [172, 258] width 245 height 38
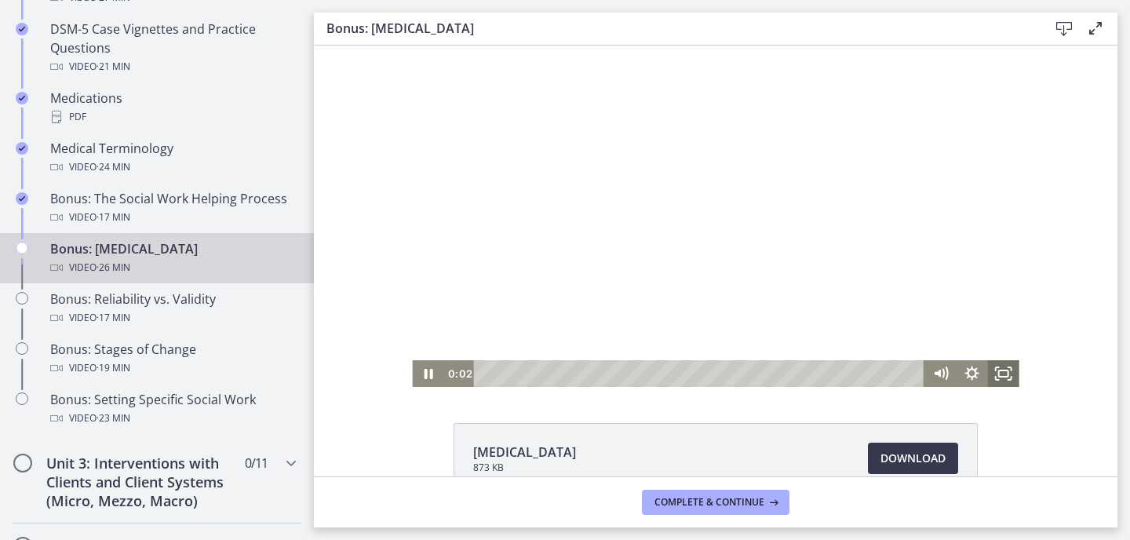
click at [1003, 371] on icon "Fullscreen" at bounding box center [1003, 373] width 31 height 27
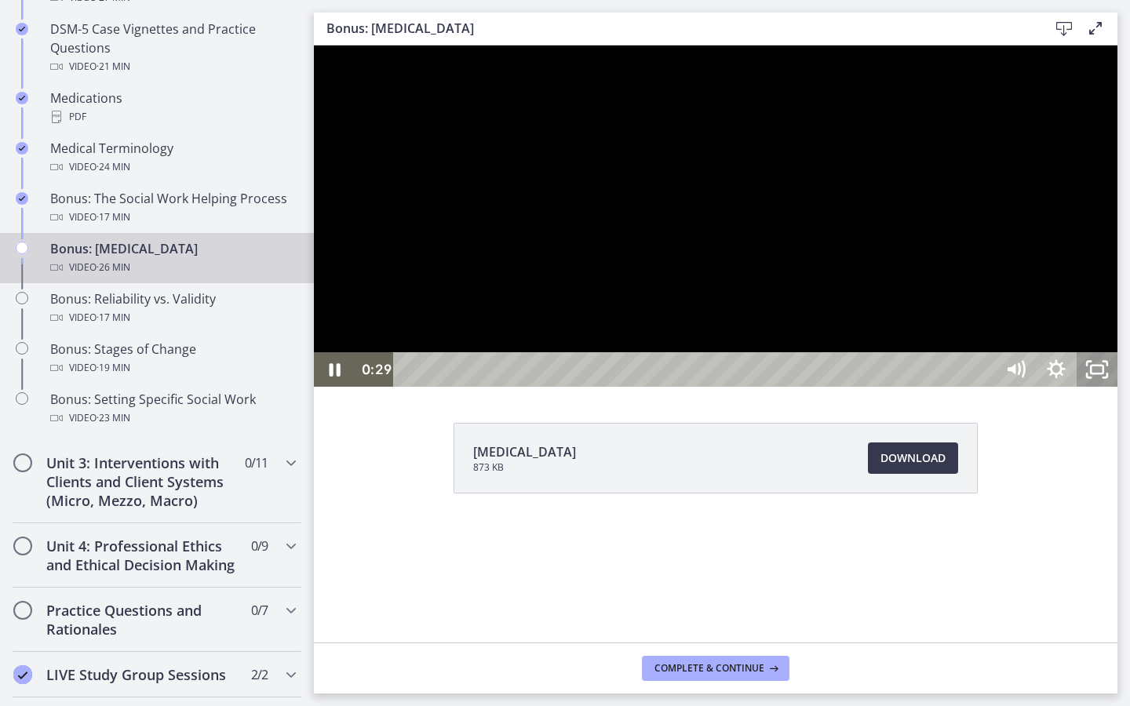
click at [1117, 387] on icon "Unfullscreen" at bounding box center [1096, 369] width 41 height 35
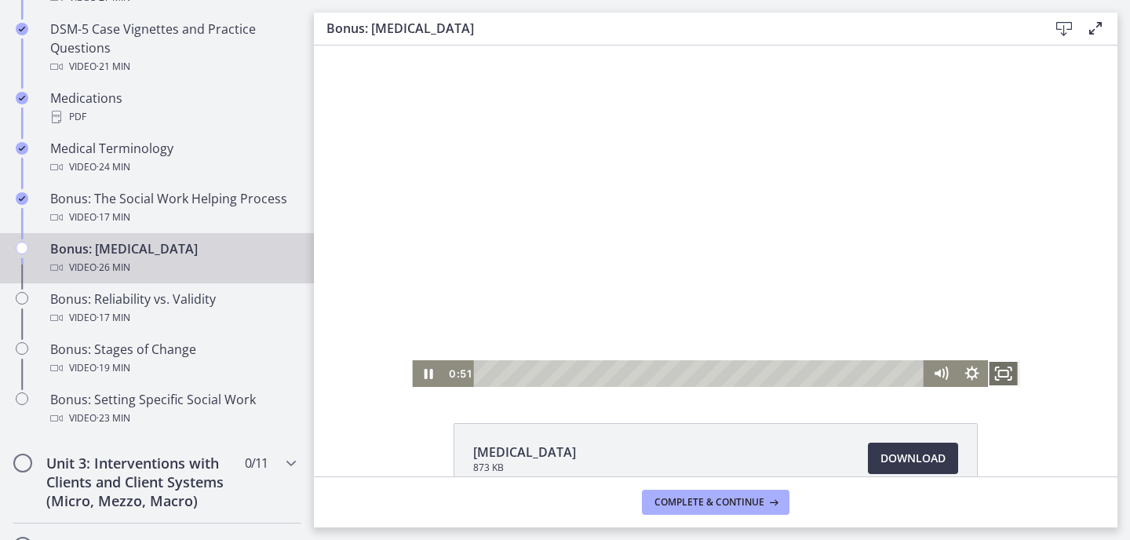
click at [1013, 370] on icon "Fullscreen" at bounding box center [1003, 373] width 31 height 27
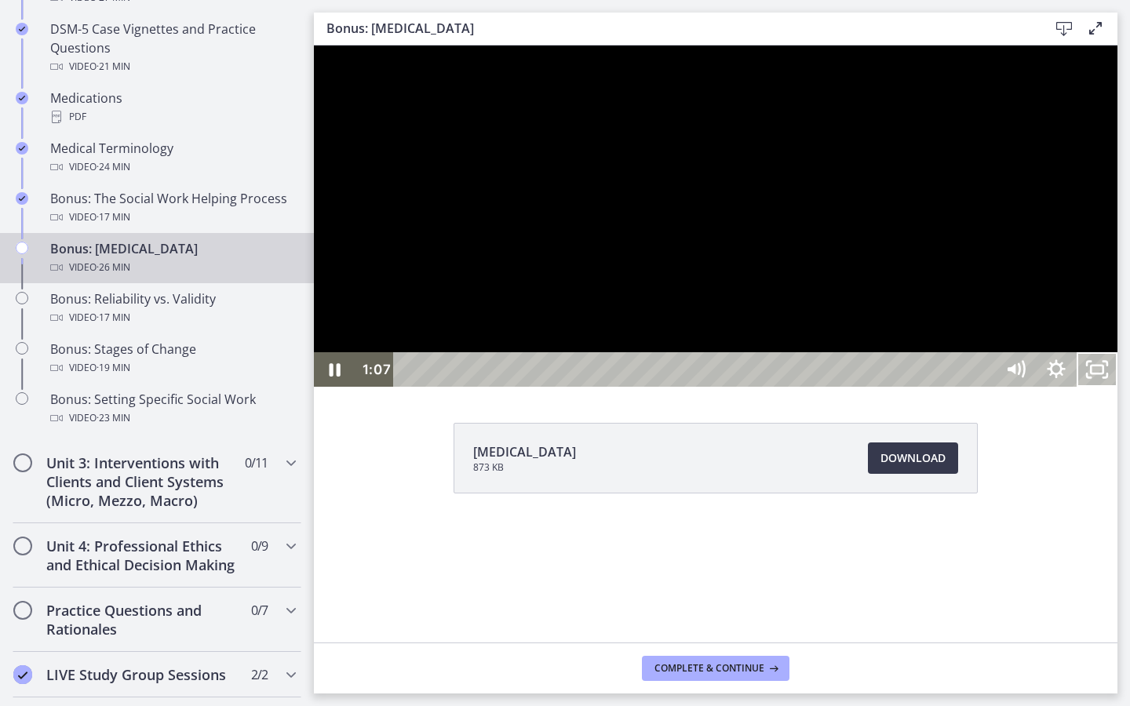
click at [512, 387] on div at bounding box center [715, 215] width 803 height 341
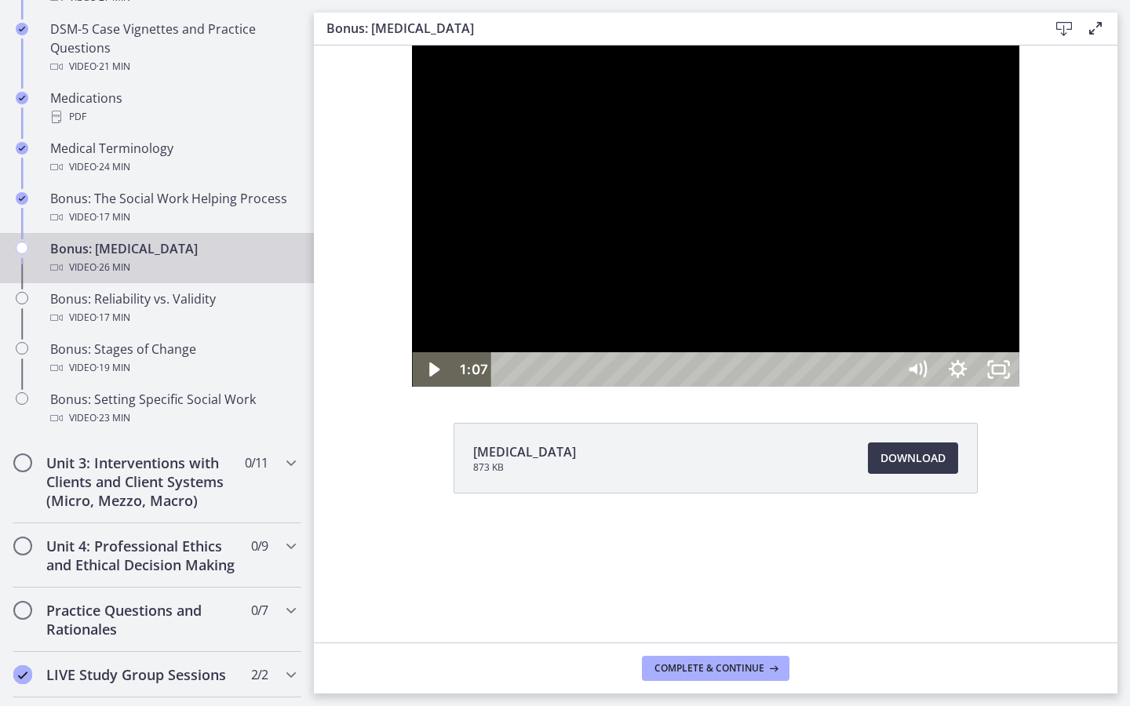
click at [559, 387] on div at bounding box center [715, 215] width 606 height 341
click at [1019, 387] on icon "Unfullscreen" at bounding box center [998, 369] width 41 height 35
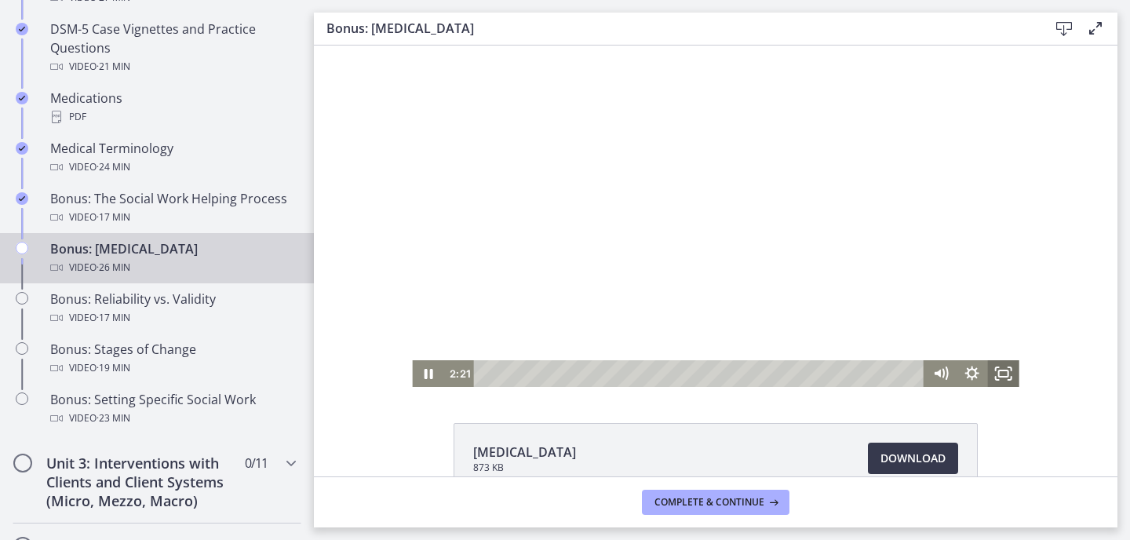
click at [1004, 374] on icon "Fullscreen" at bounding box center [1003, 373] width 31 height 27
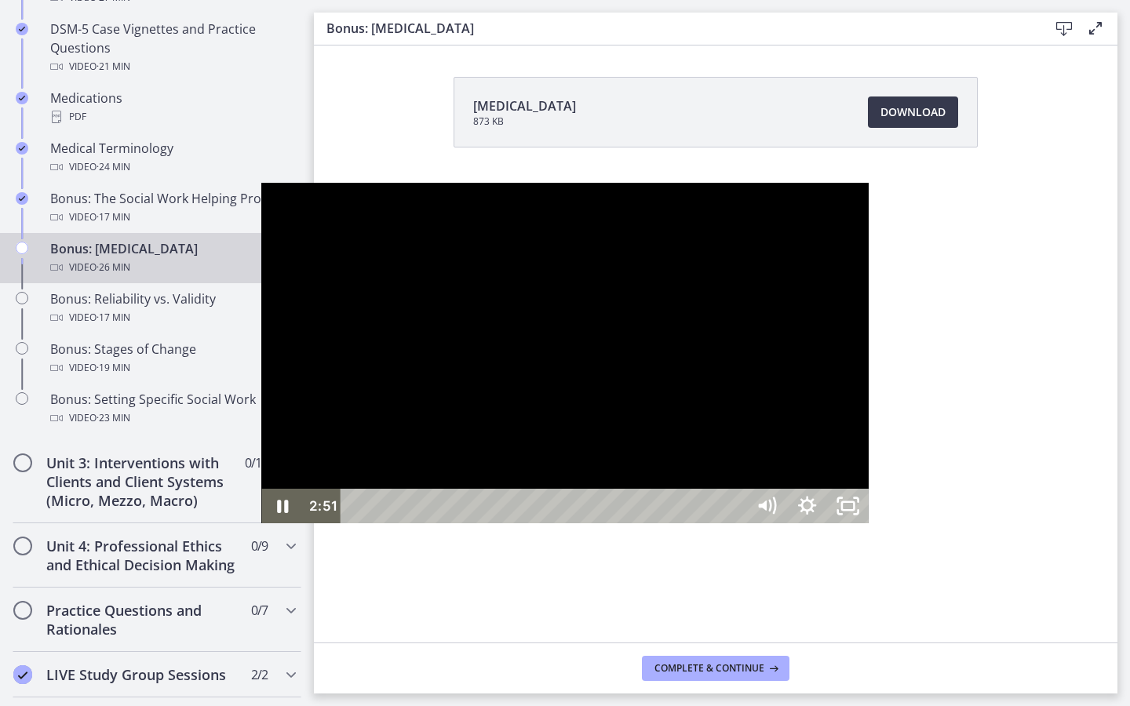
click at [453, 356] on div at bounding box center [564, 353] width 606 height 341
click at [477, 307] on div at bounding box center [564, 353] width 606 height 341
click at [871, 527] on icon "Unfullscreen" at bounding box center [847, 507] width 49 height 42
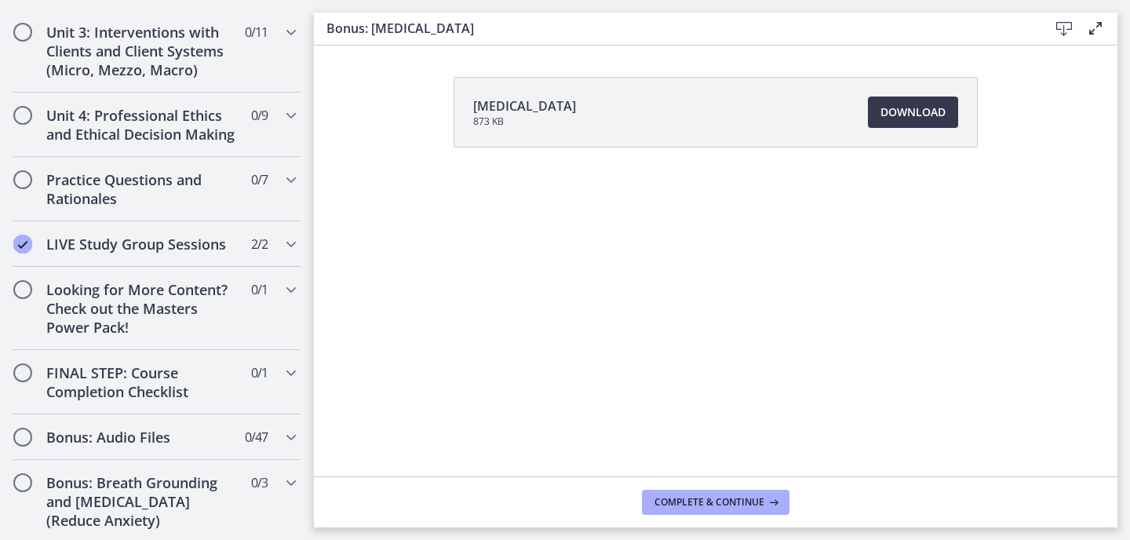
scroll to position [1688, 0]
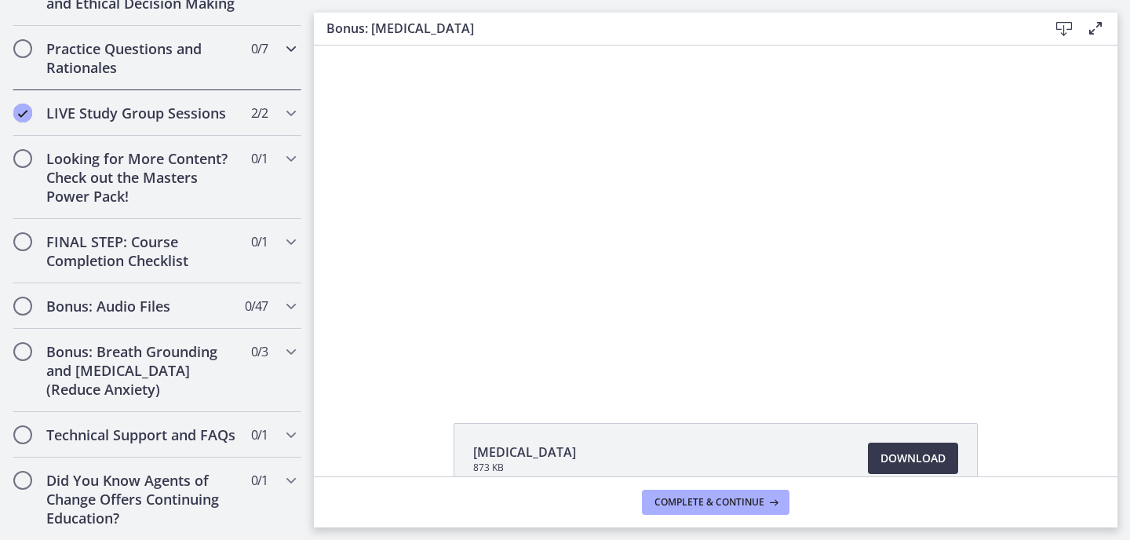
click at [117, 64] on h2 "Practice Questions and Rationales" at bounding box center [141, 58] width 191 height 38
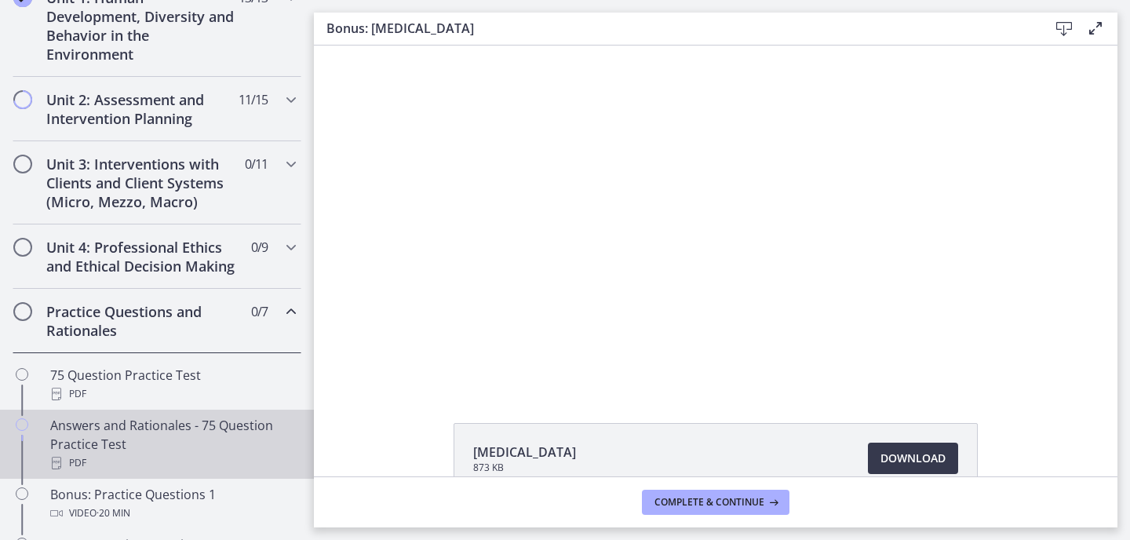
scroll to position [460, 0]
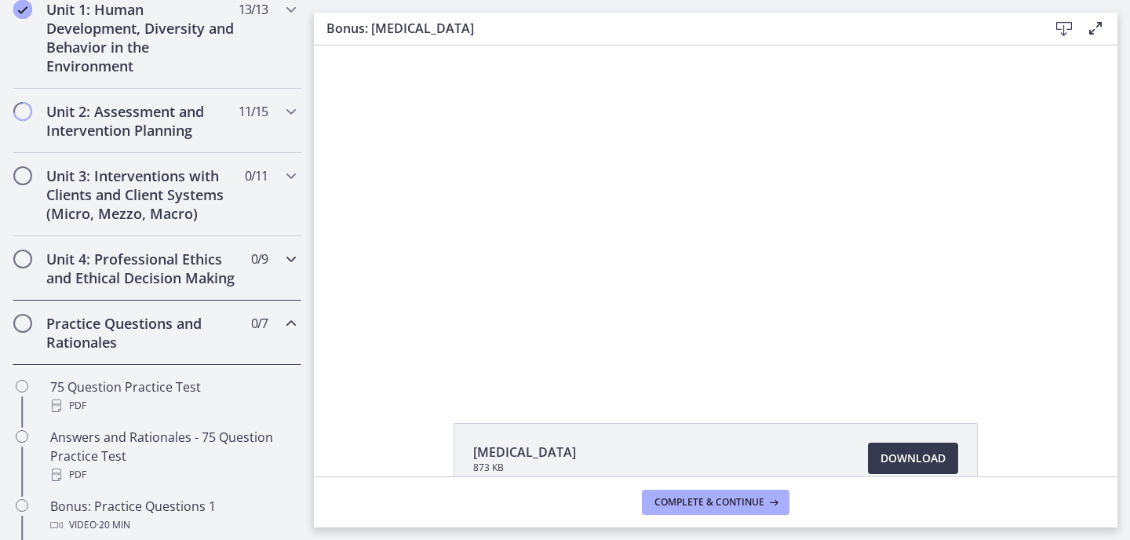
click at [134, 268] on h2 "Unit 4: Professional Ethics and Ethical Decision Making" at bounding box center [141, 268] width 191 height 38
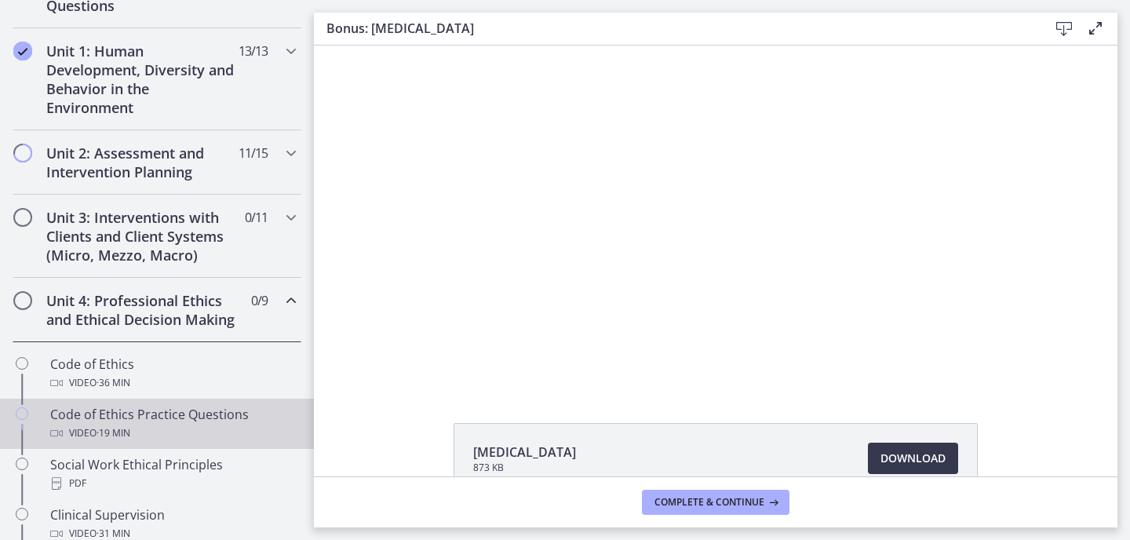
scroll to position [413, 0]
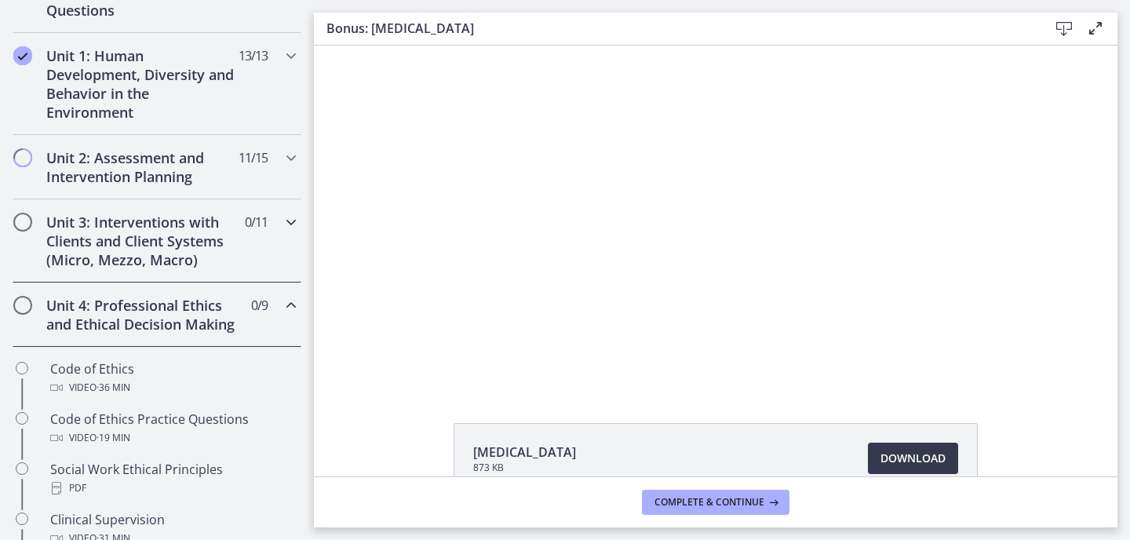
click at [136, 246] on h2 "Unit 3: Interventions with Clients and Client Systems (Micro, Mezzo, Macro)" at bounding box center [141, 241] width 191 height 56
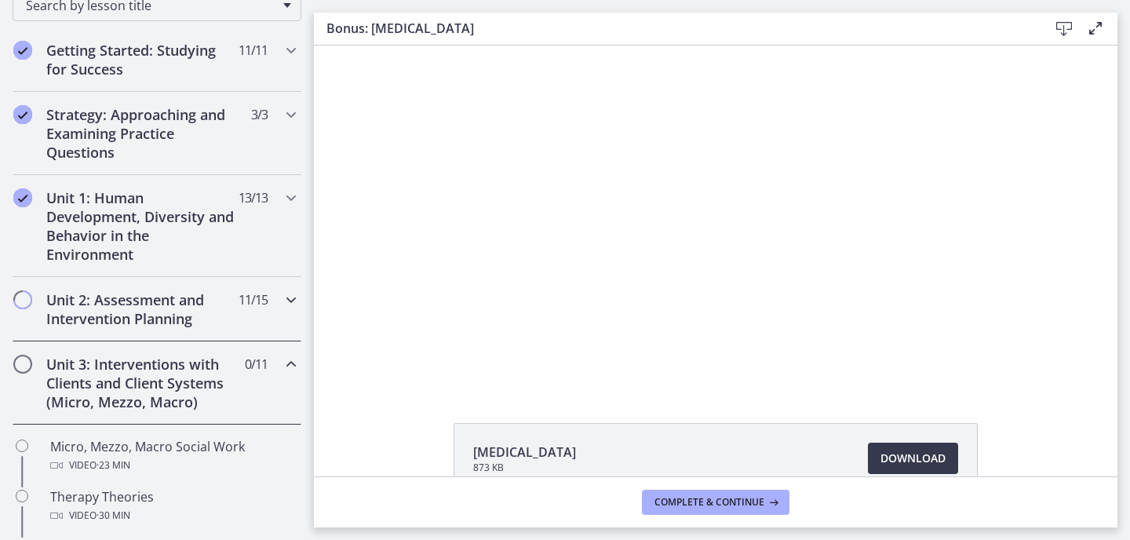
scroll to position [253, 0]
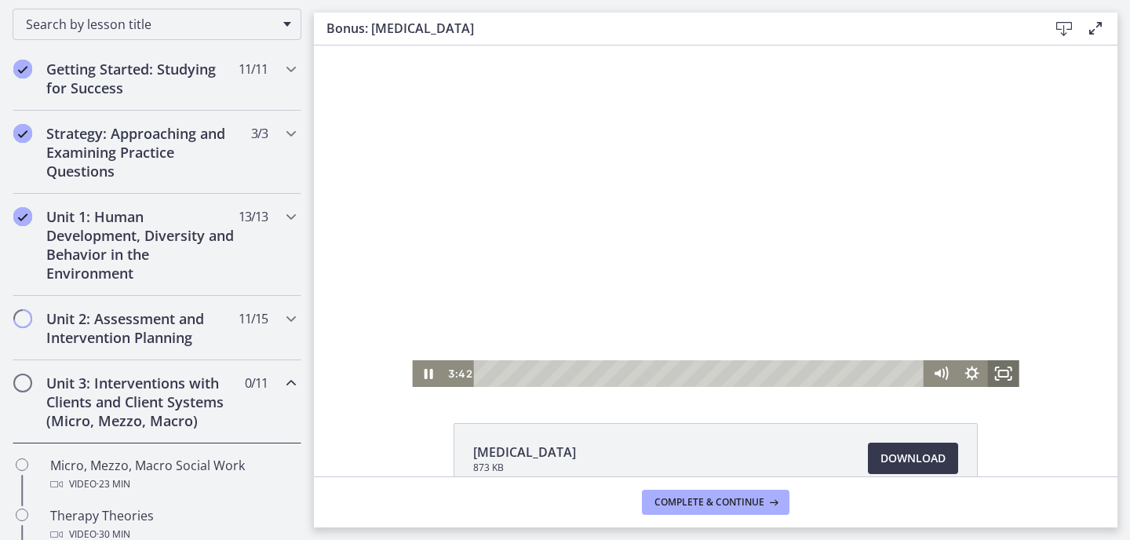
click at [1002, 379] on icon "Fullscreen" at bounding box center [1003, 373] width 31 height 27
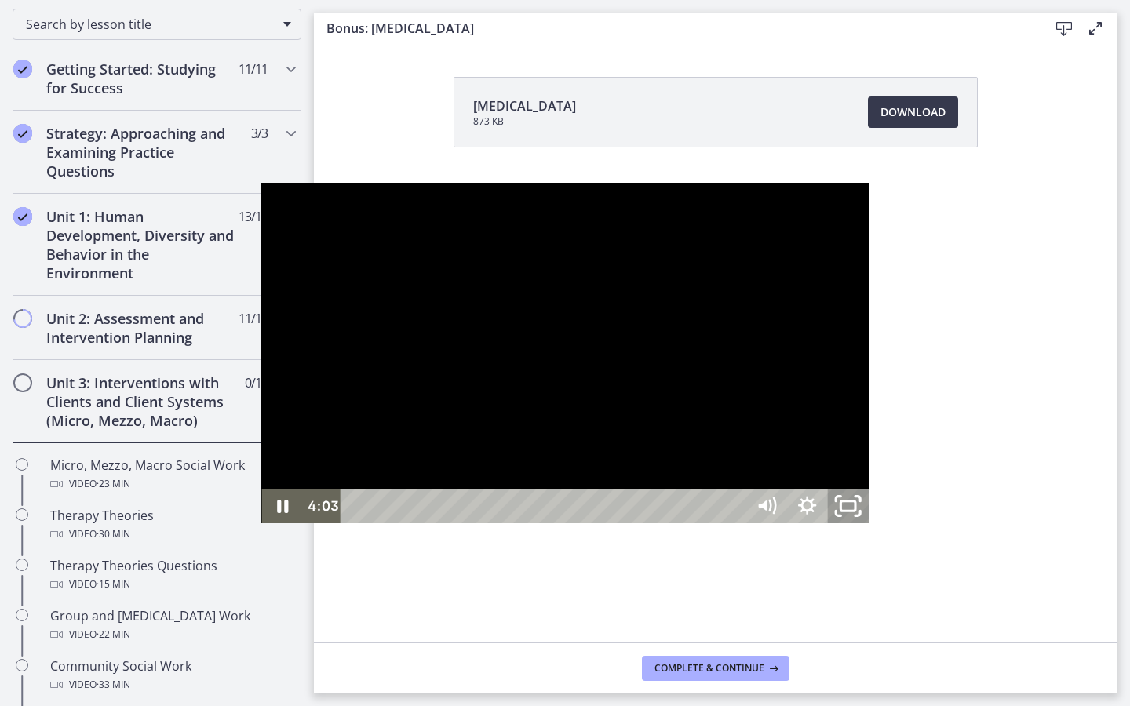
click at [871, 527] on icon "Unfullscreen" at bounding box center [847, 507] width 49 height 42
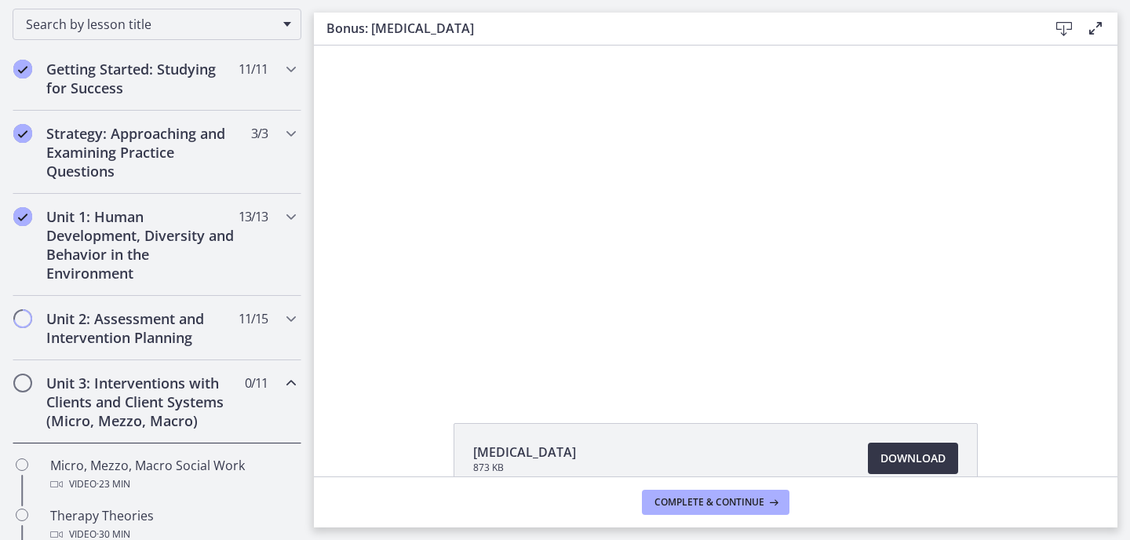
click at [882, 452] on span "Download Opens in a new window" at bounding box center [912, 458] width 65 height 19
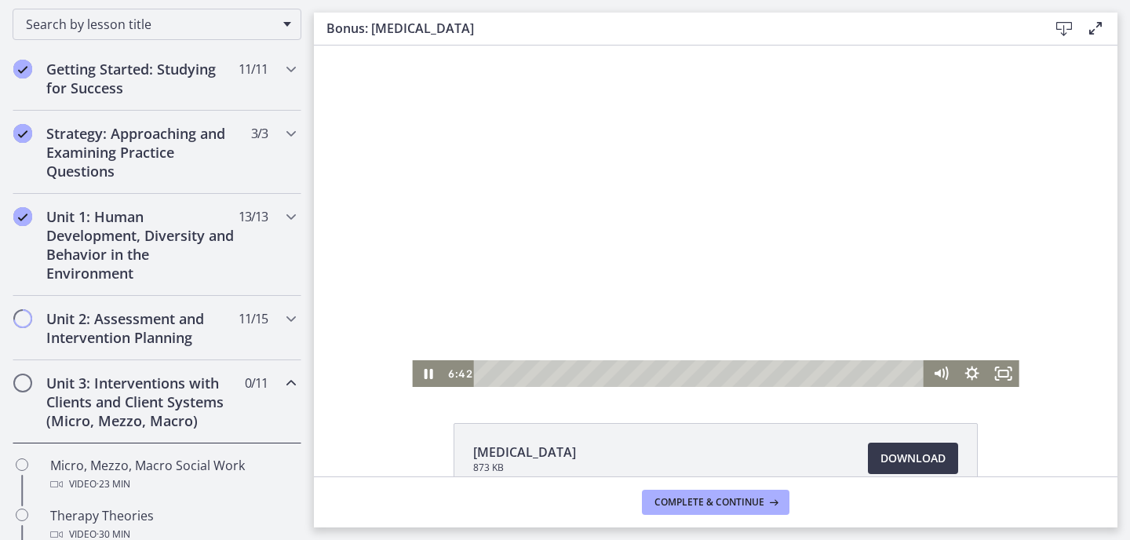
click at [603, 267] on div at bounding box center [715, 215] width 606 height 341
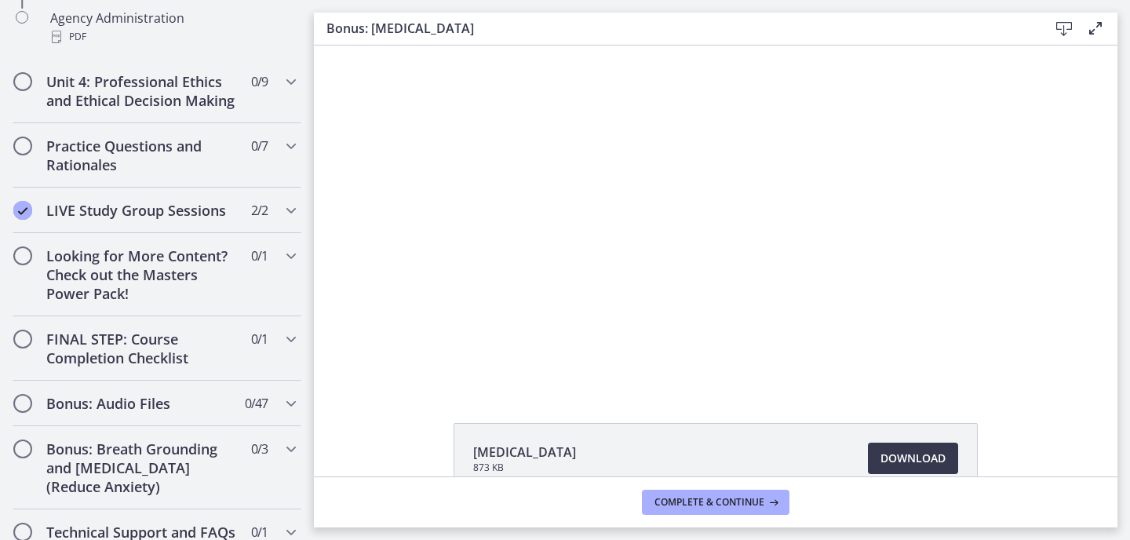
scroll to position [1337, 0]
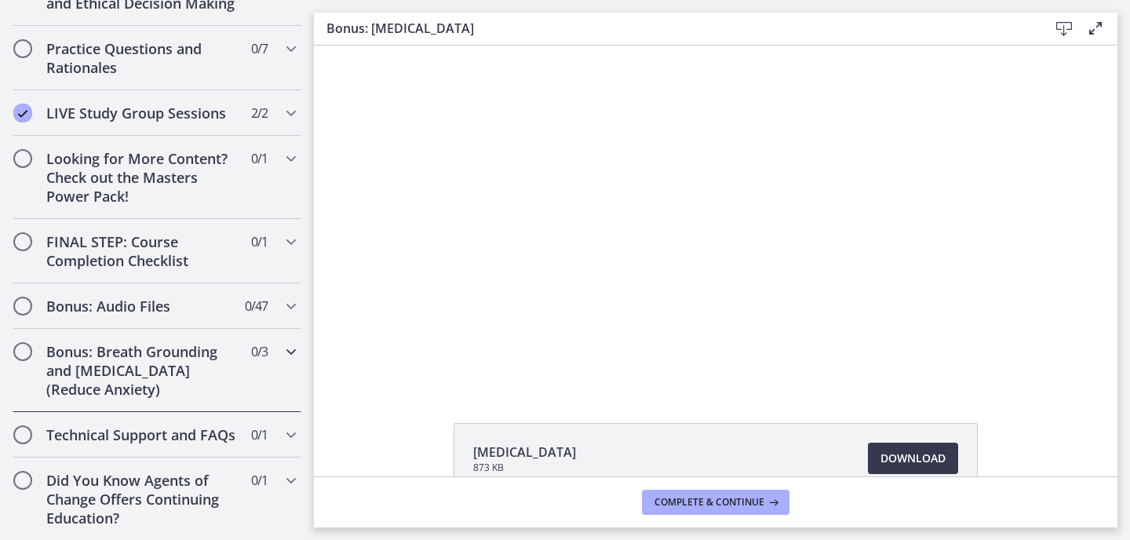
click at [107, 373] on h2 "Bonus: Breath Grounding and [MEDICAL_DATA] (Reduce Anxiety)" at bounding box center [141, 370] width 191 height 56
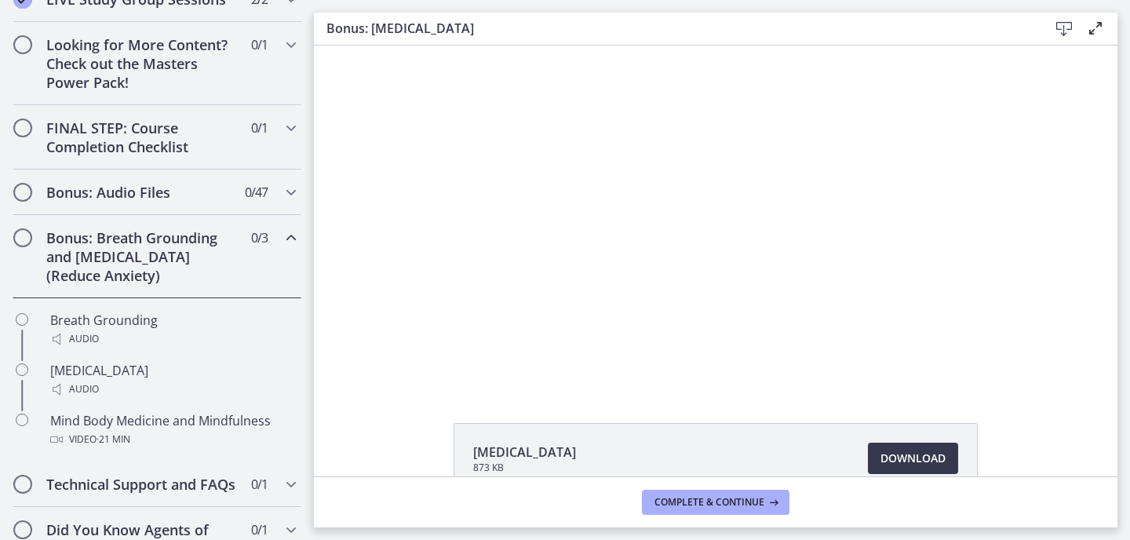
scroll to position [897, 0]
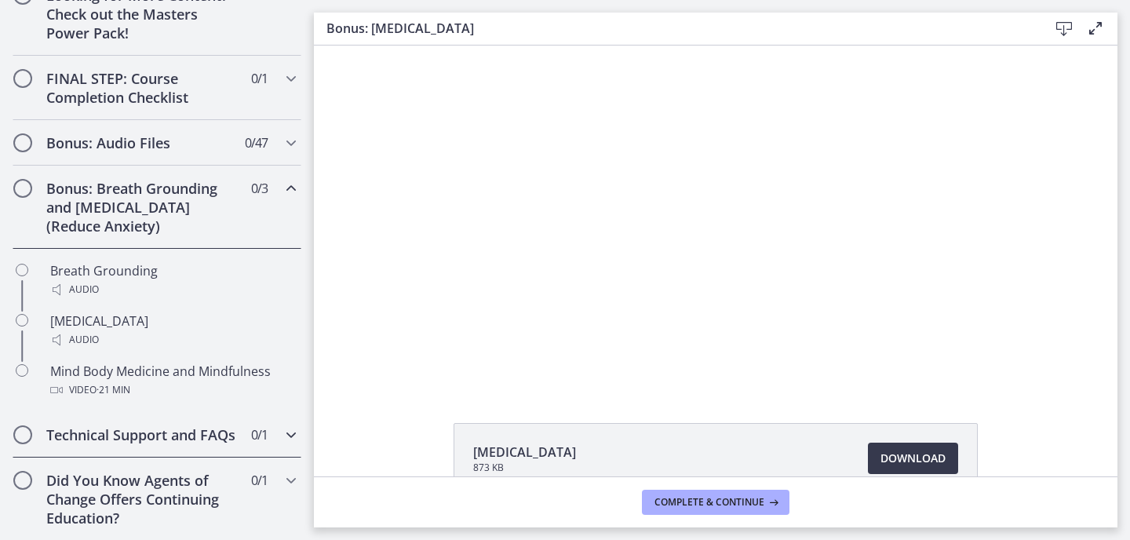
click at [96, 439] on h2 "Technical Support and FAQs" at bounding box center [141, 434] width 191 height 19
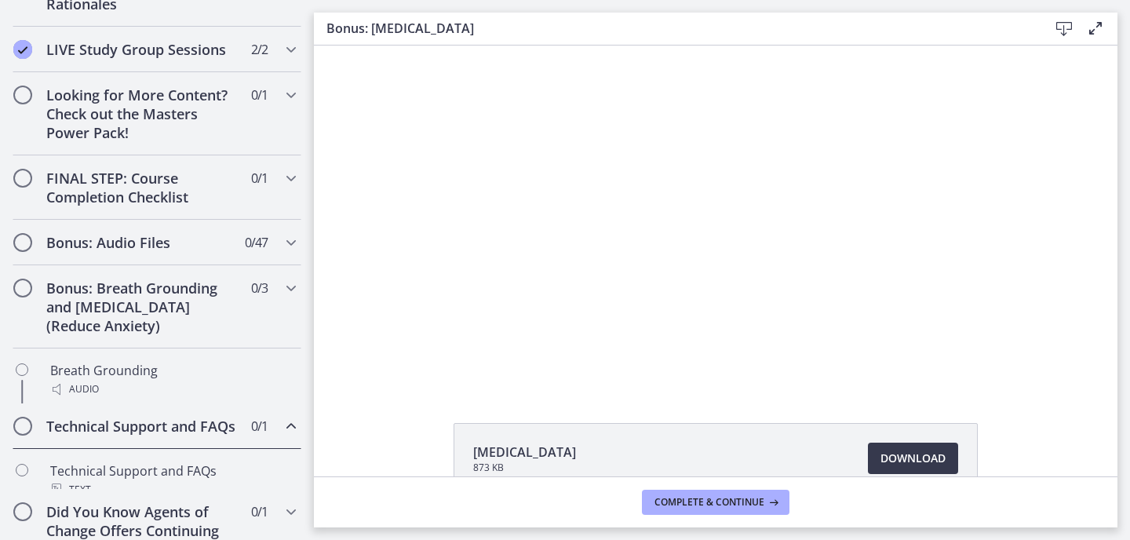
scroll to position [797, 0]
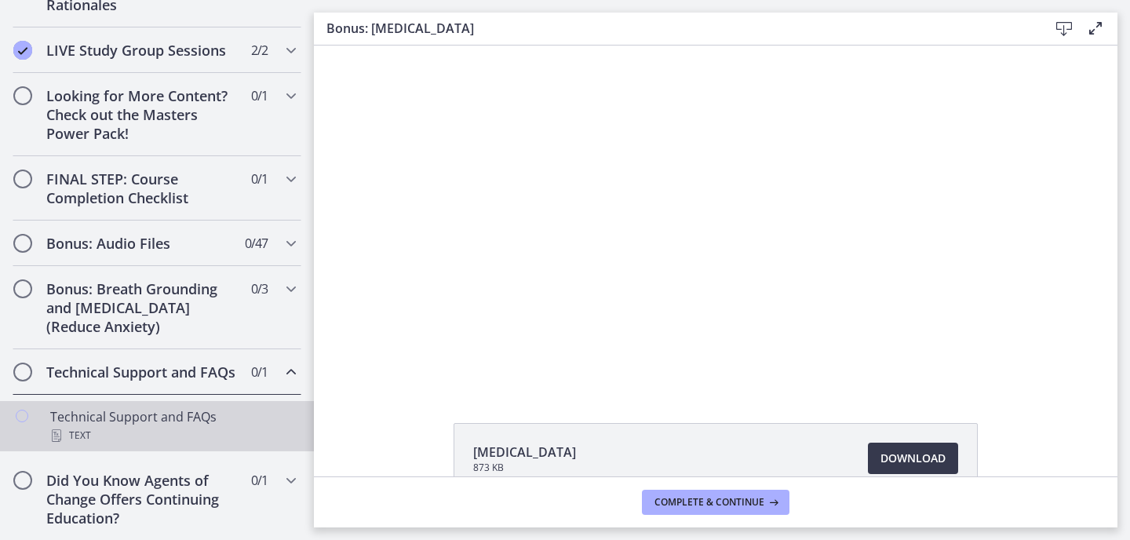
click at [122, 417] on div "Technical Support and FAQs Text" at bounding box center [172, 426] width 245 height 38
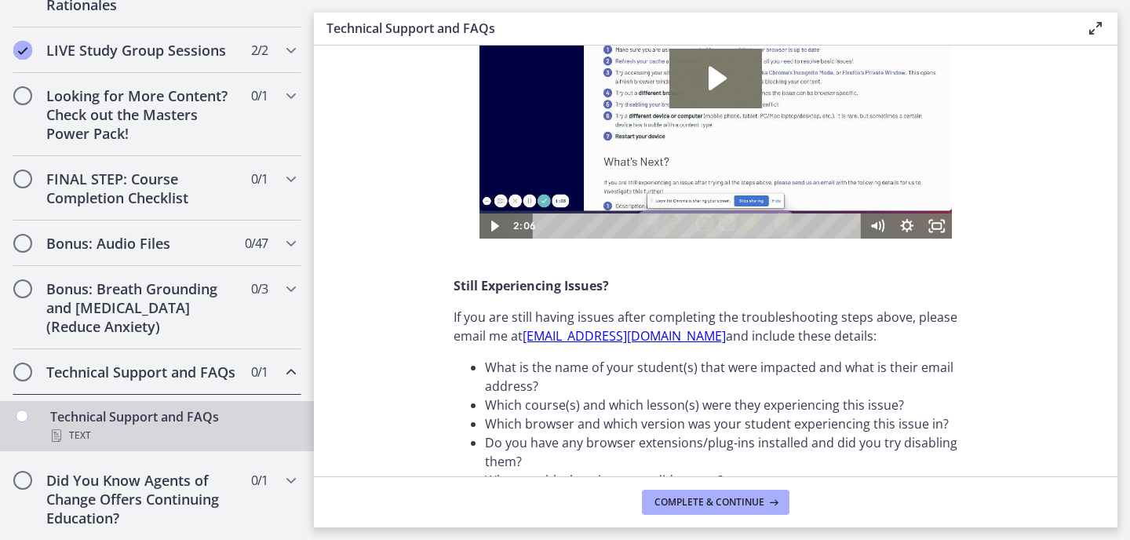
scroll to position [420, 0]
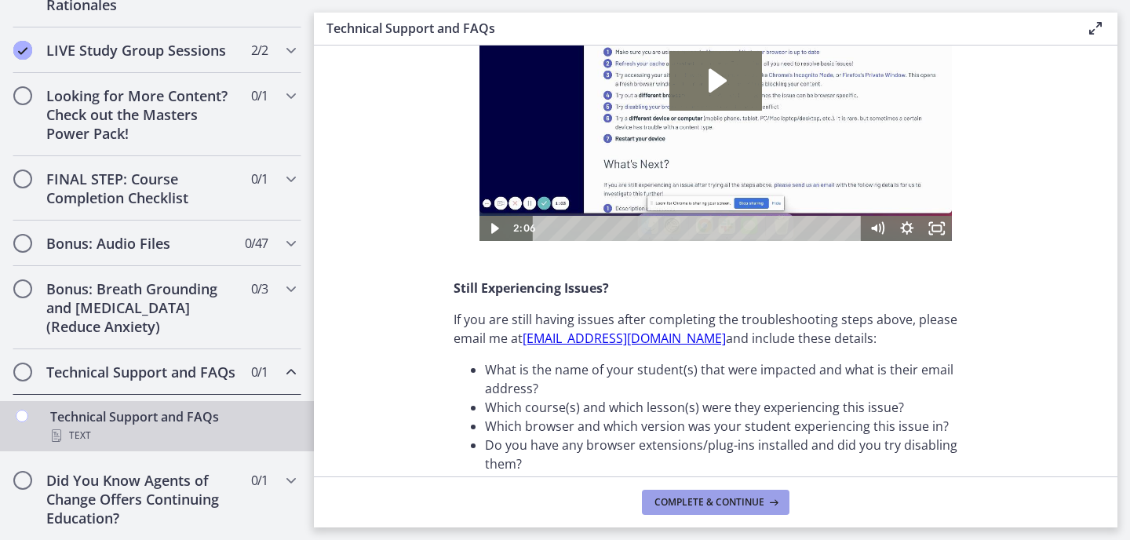
click at [668, 491] on button "Complete & continue" at bounding box center [715, 501] width 147 height 25
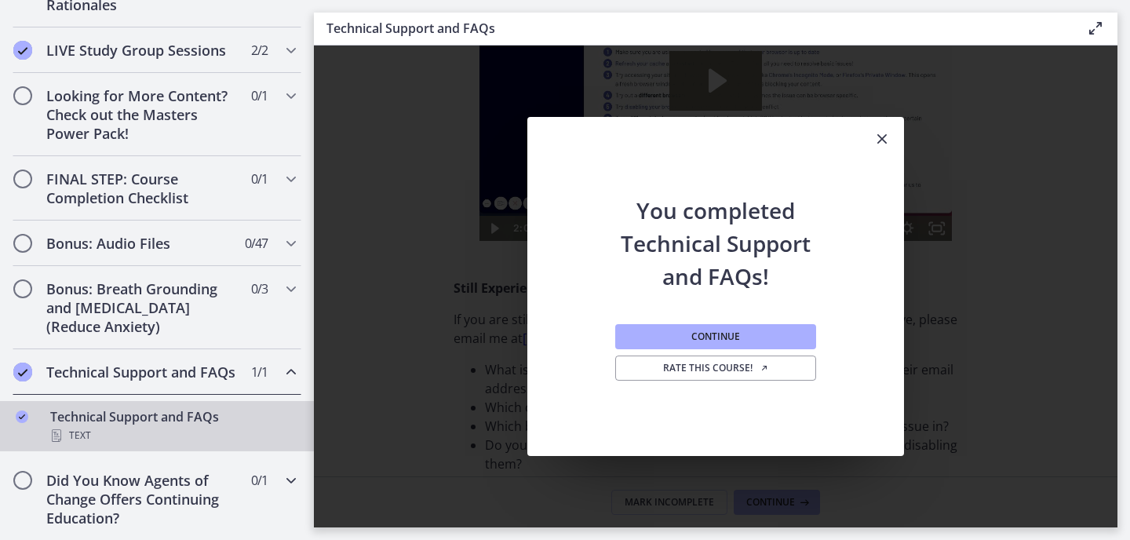
click at [86, 488] on h2 "Did You Know Agents of Change Offers Continuing Education?" at bounding box center [141, 499] width 191 height 56
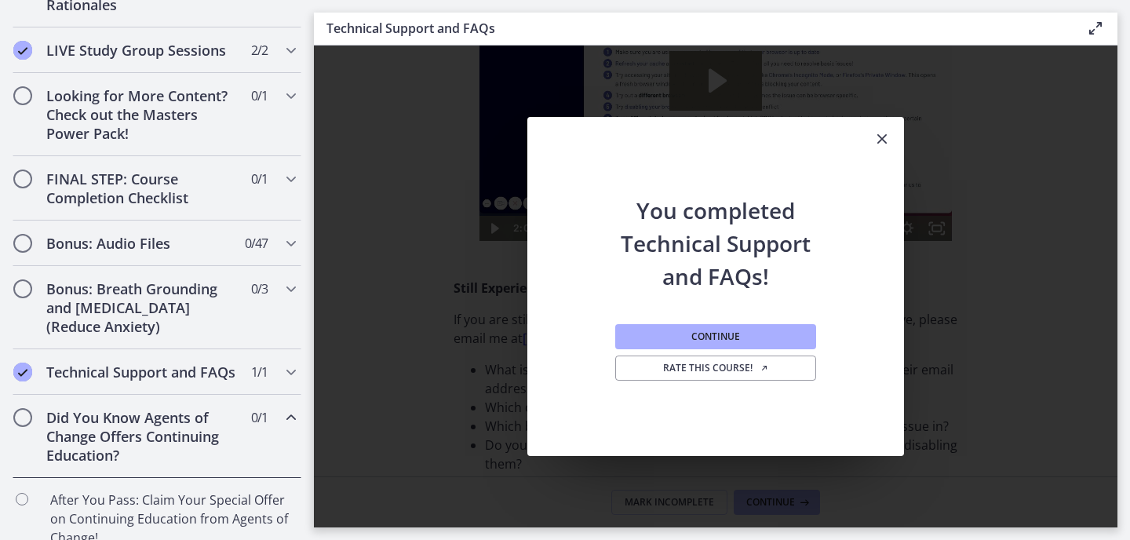
click at [93, 442] on h2 "Did You Know Agents of Change Offers Continuing Education?" at bounding box center [141, 436] width 191 height 56
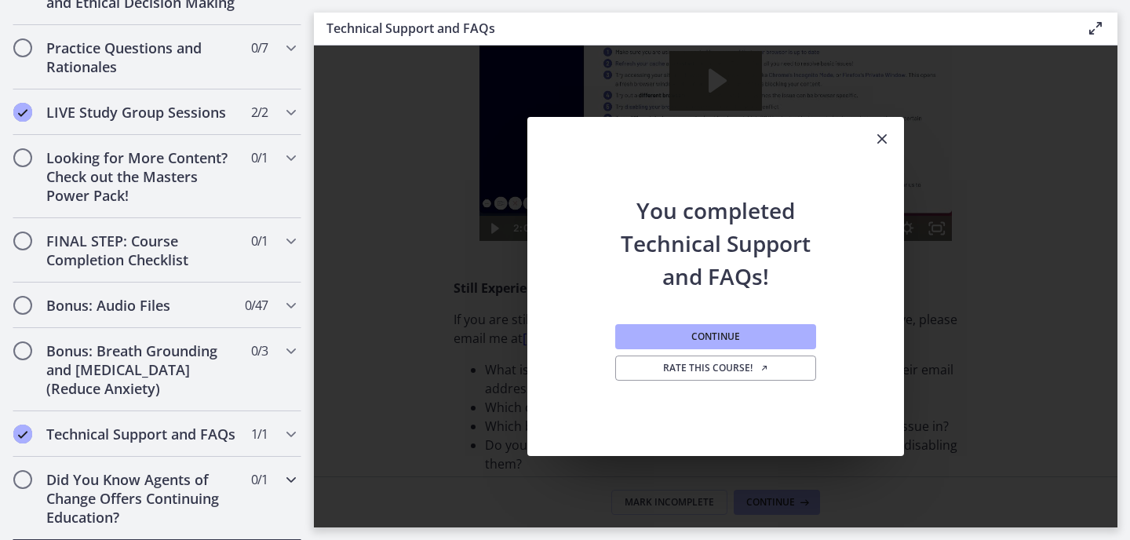
scroll to position [734, 0]
click at [86, 486] on h2 "Did You Know Agents of Change Offers Continuing Education?" at bounding box center [141, 499] width 191 height 56
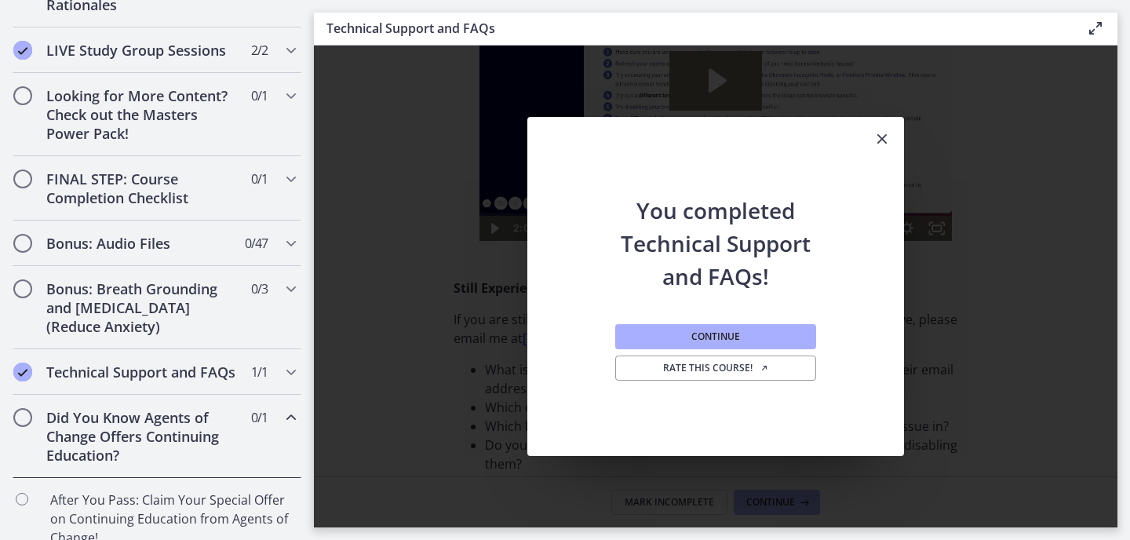
scroll to position [835, 0]
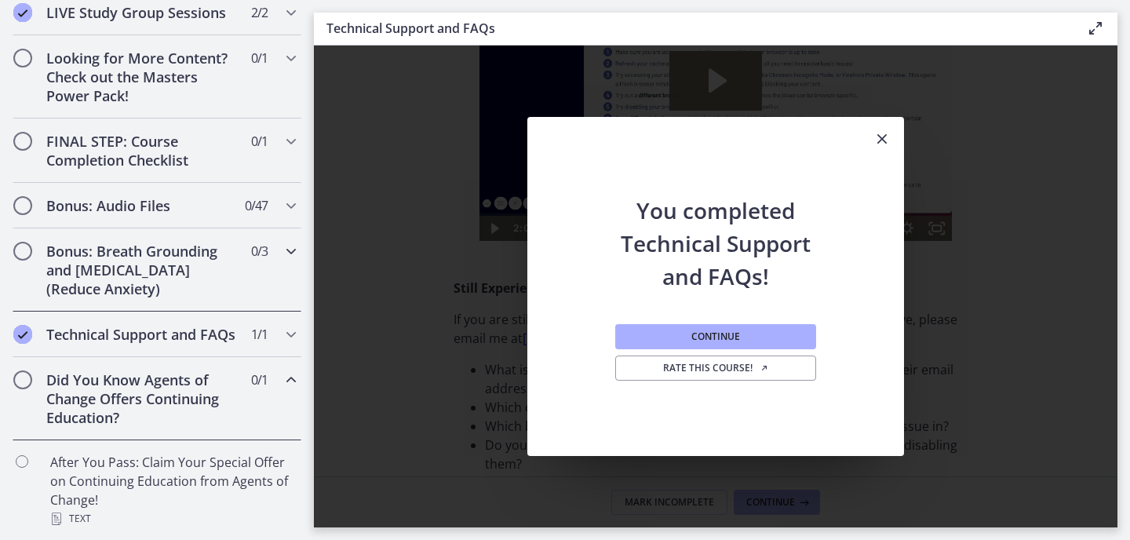
click at [96, 271] on h2 "Bonus: Breath Grounding and [MEDICAL_DATA] (Reduce Anxiety)" at bounding box center [141, 270] width 191 height 56
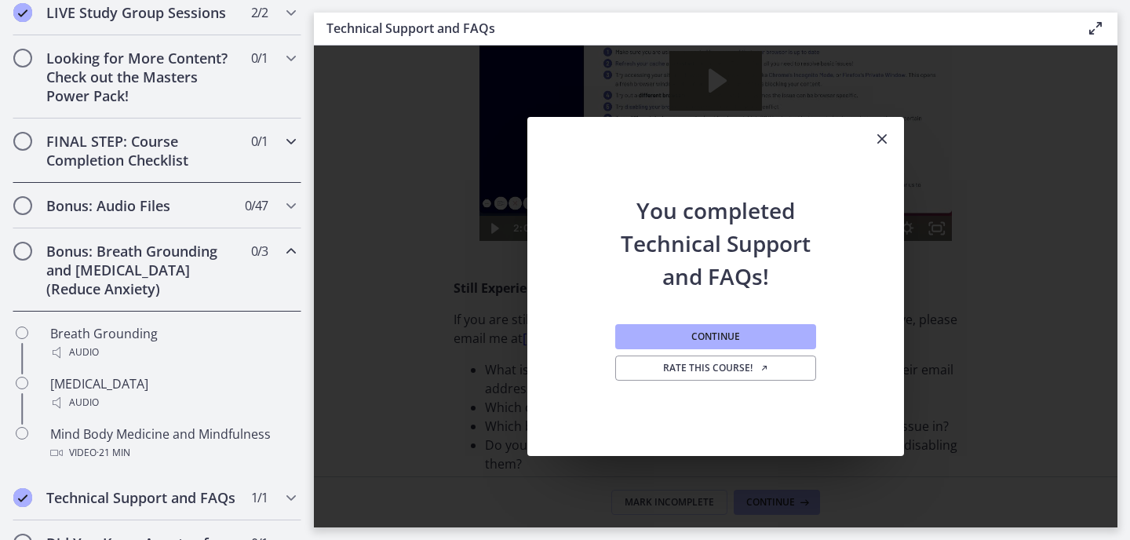
click at [118, 157] on h2 "FINAL STEP: Course Completion Checklist" at bounding box center [141, 151] width 191 height 38
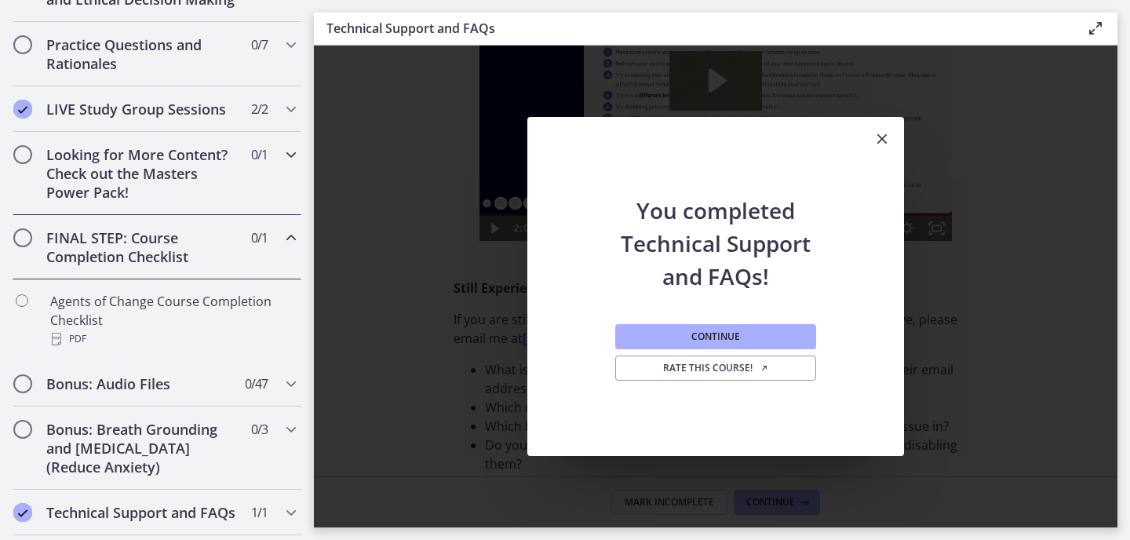
scroll to position [729, 0]
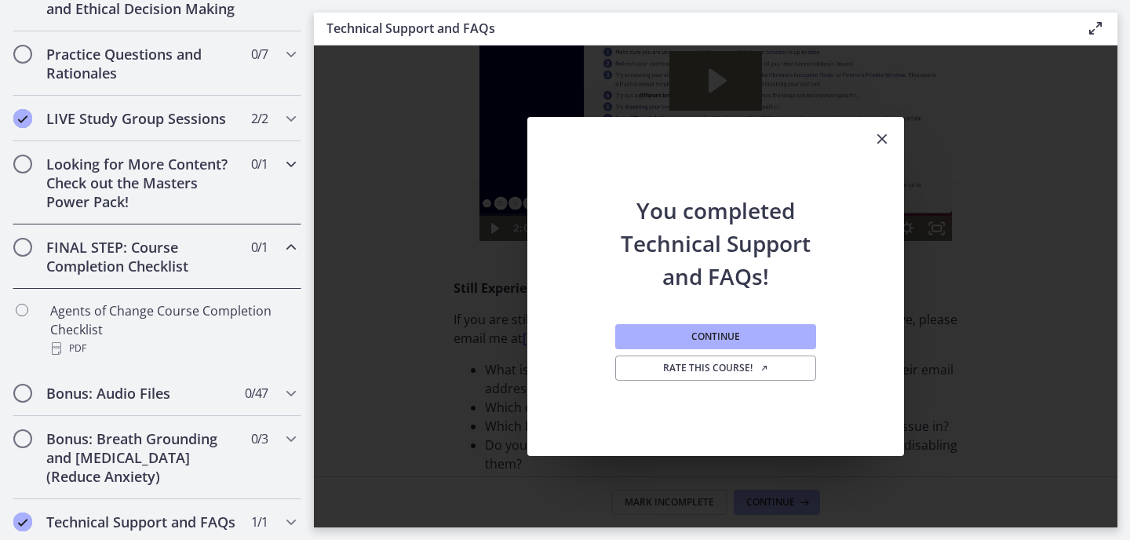
click at [116, 199] on h2 "Looking for More Content? Check out the Masters Power Pack!" at bounding box center [141, 183] width 191 height 56
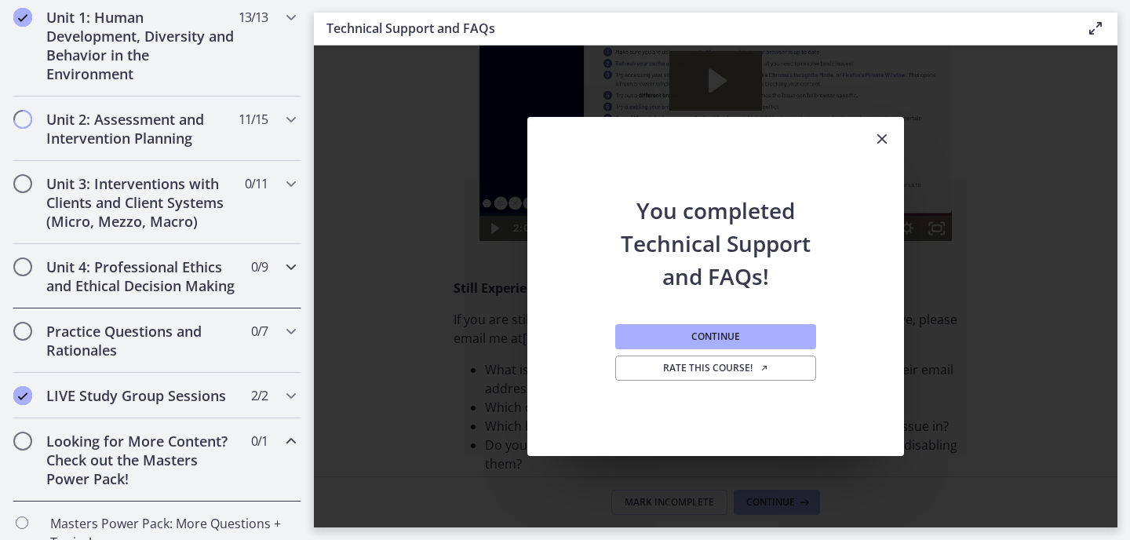
scroll to position [446, 0]
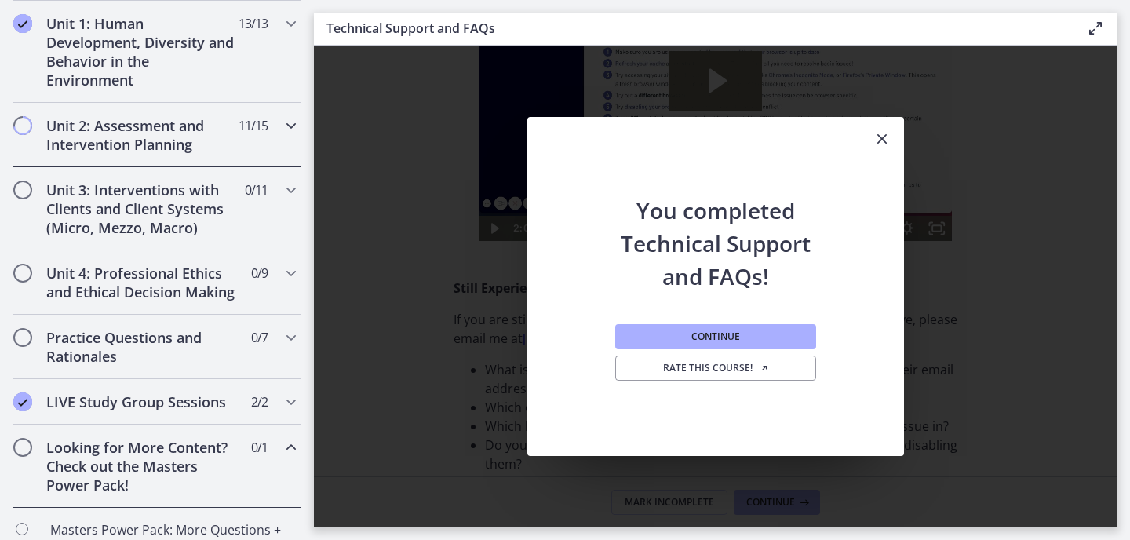
click at [117, 133] on h2 "Unit 2: Assessment and Intervention Planning" at bounding box center [141, 135] width 191 height 38
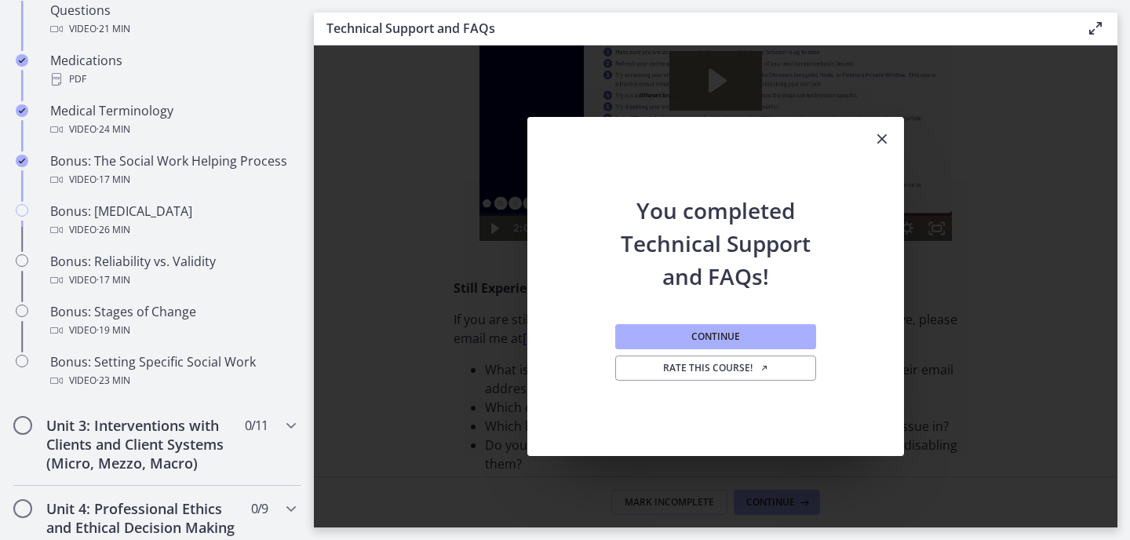
scroll to position [1172, 0]
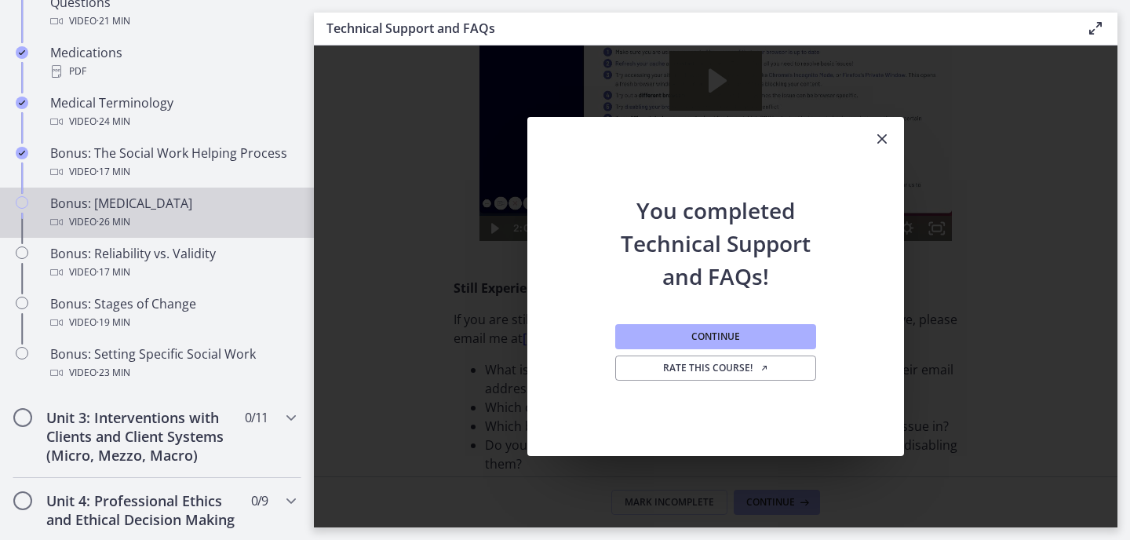
click at [122, 205] on div "Bonus: [MEDICAL_DATA] Video · 26 min" at bounding box center [172, 213] width 245 height 38
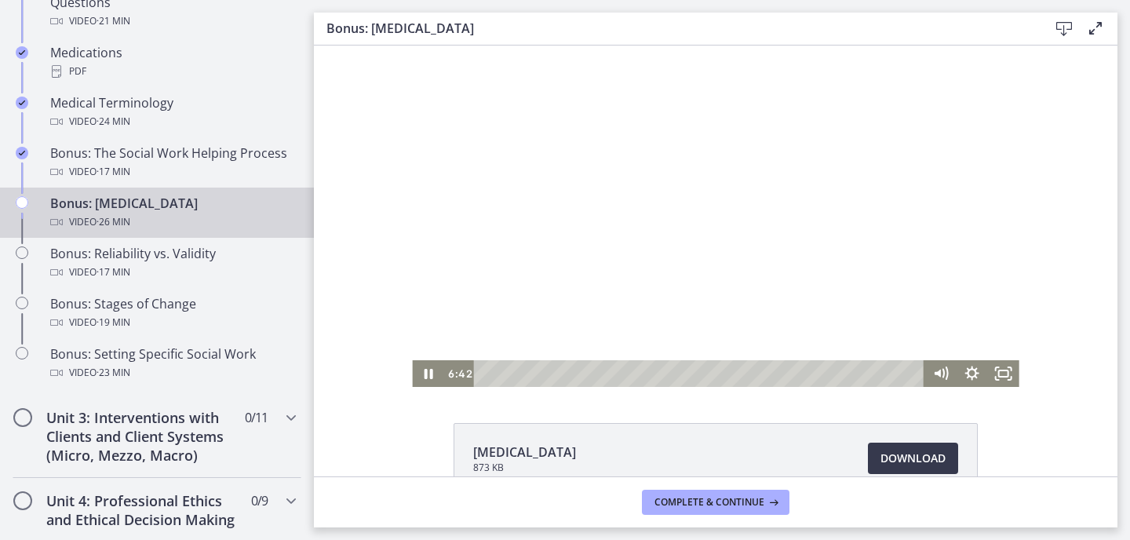
click at [605, 276] on div at bounding box center [715, 215] width 606 height 341
